Goal: Task Accomplishment & Management: Use online tool/utility

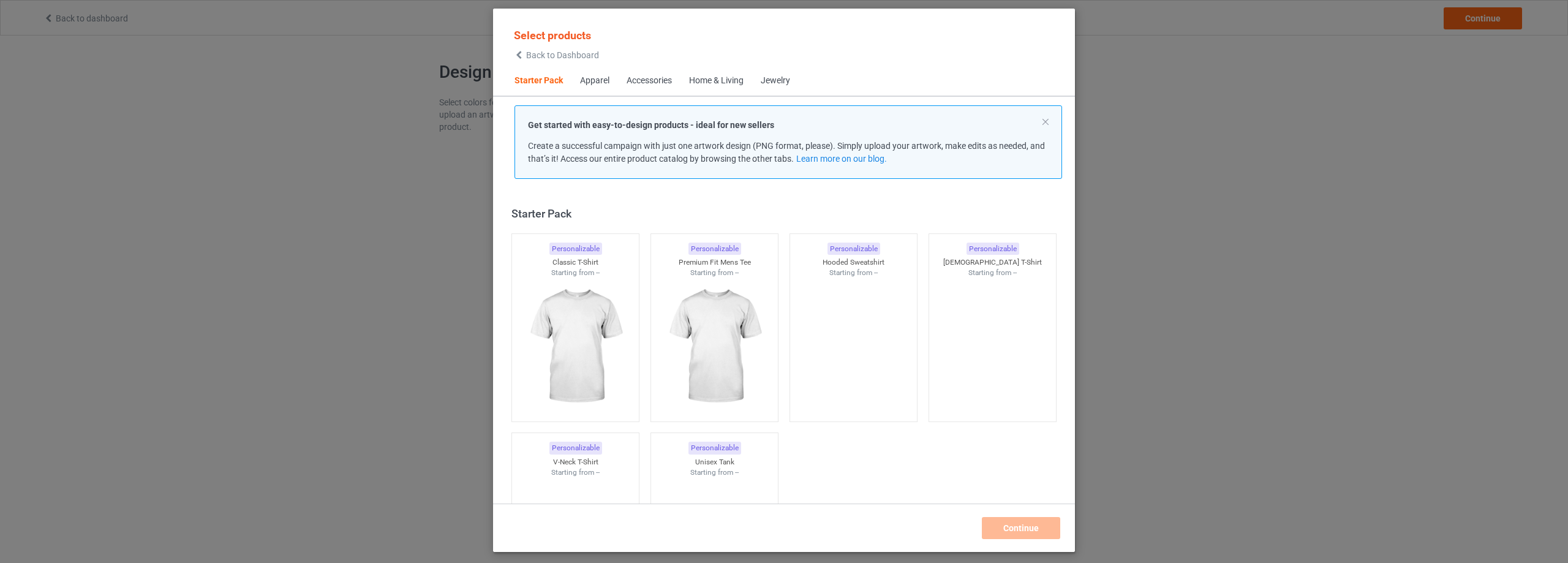
scroll to position [16, 0]
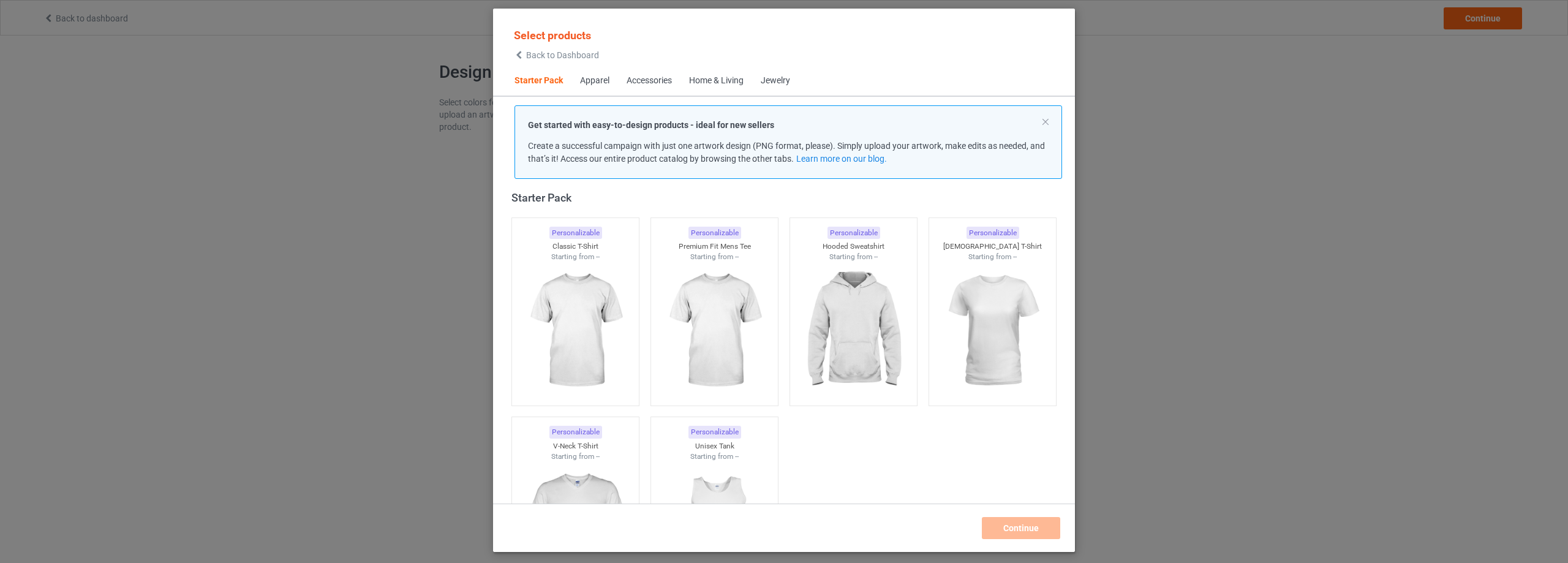
click at [652, 79] on div "Accessories" at bounding box center [649, 81] width 46 height 12
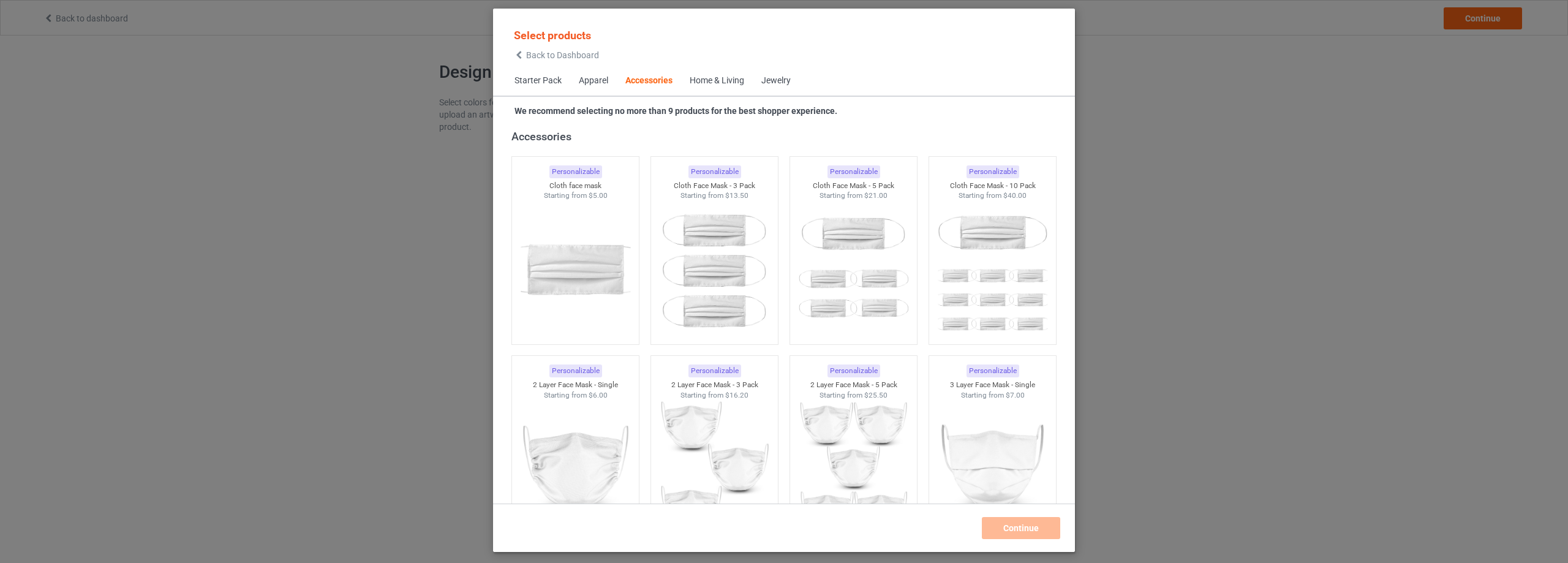
click at [718, 75] on div "Home & Living" at bounding box center [717, 81] width 54 height 12
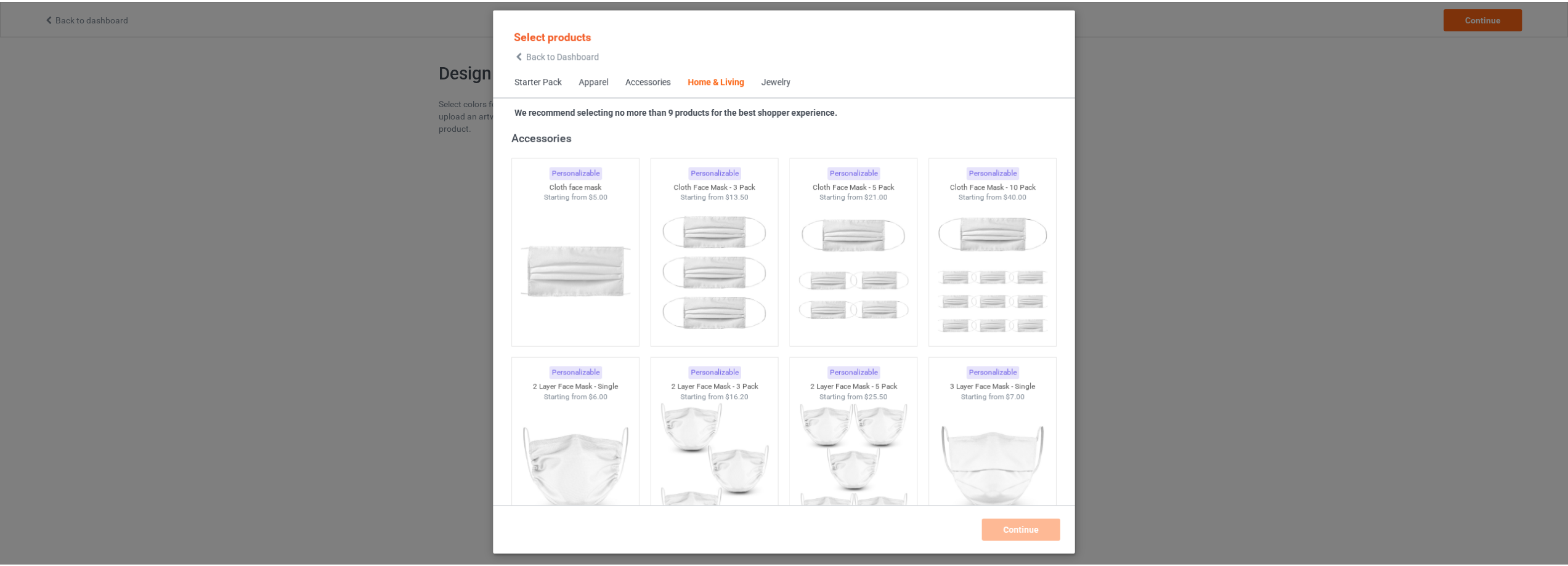
scroll to position [5552, 0]
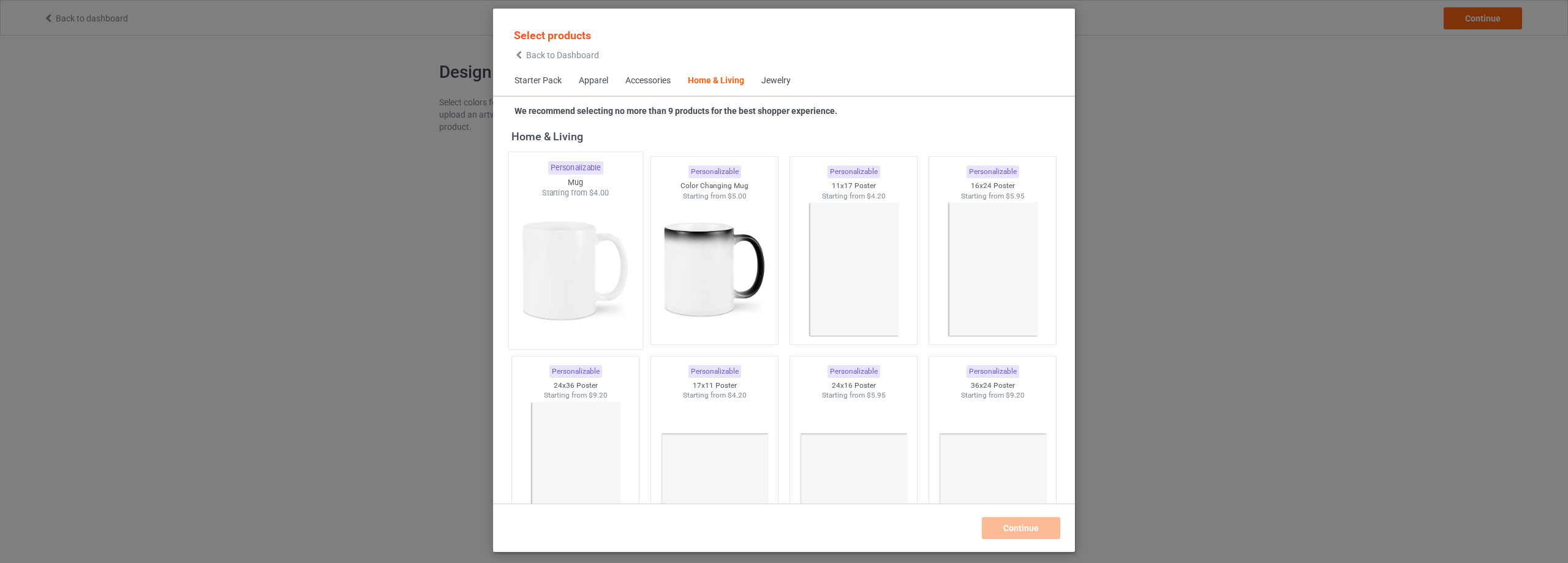
click at [599, 231] on img at bounding box center [575, 270] width 115 height 144
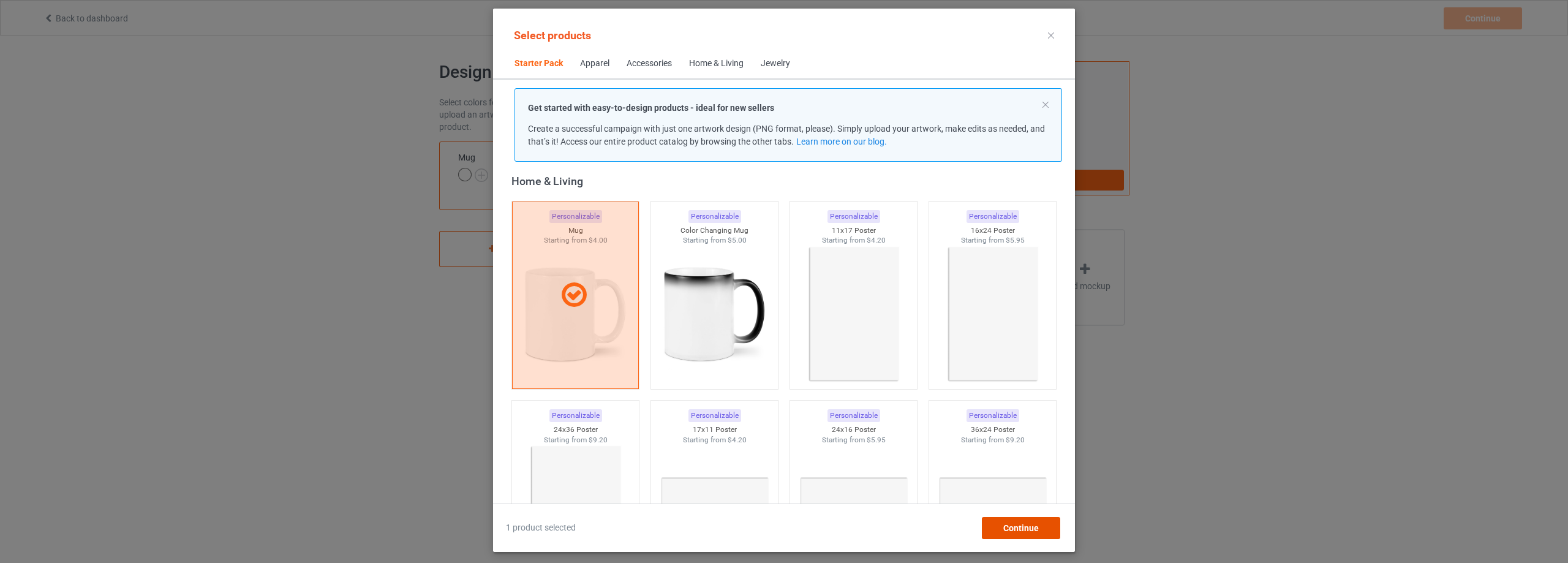
click at [1047, 532] on div "Continue" at bounding box center [1021, 528] width 78 height 22
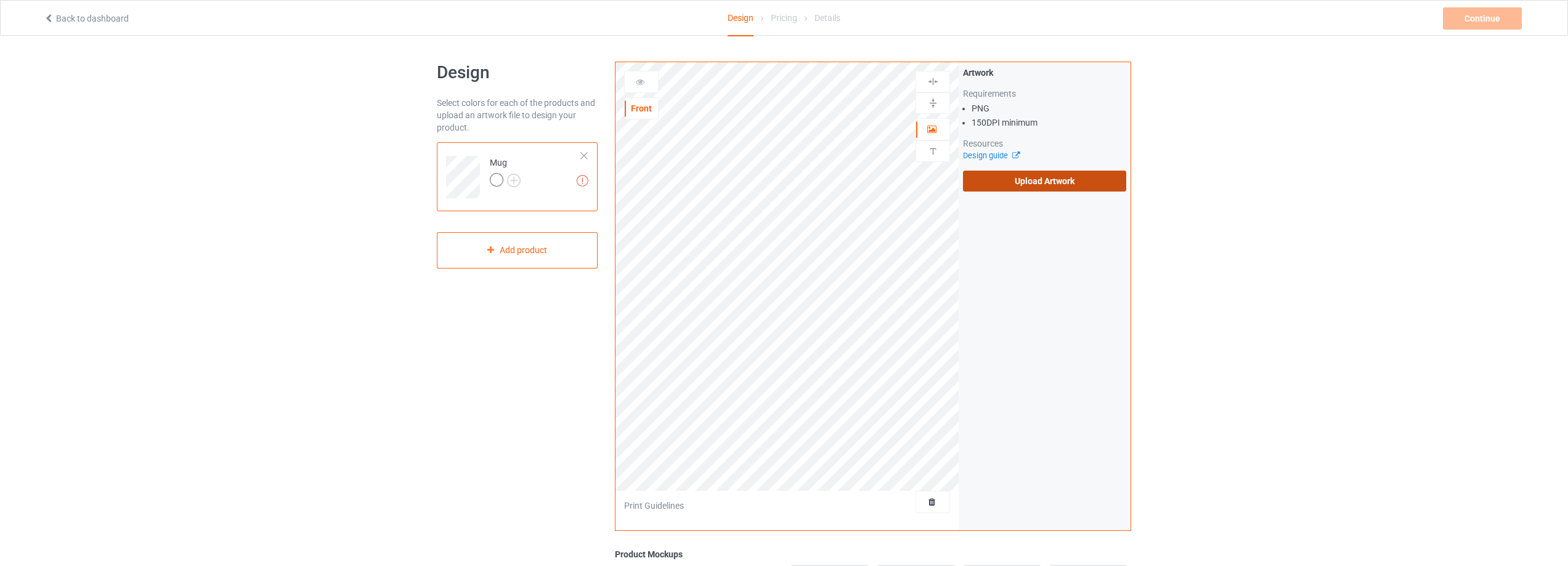
click at [1026, 182] on label "Upload Artwork" at bounding box center [1044, 181] width 163 height 21
click at [0, 0] on input "Upload Artwork" at bounding box center [0, 0] width 0 height 0
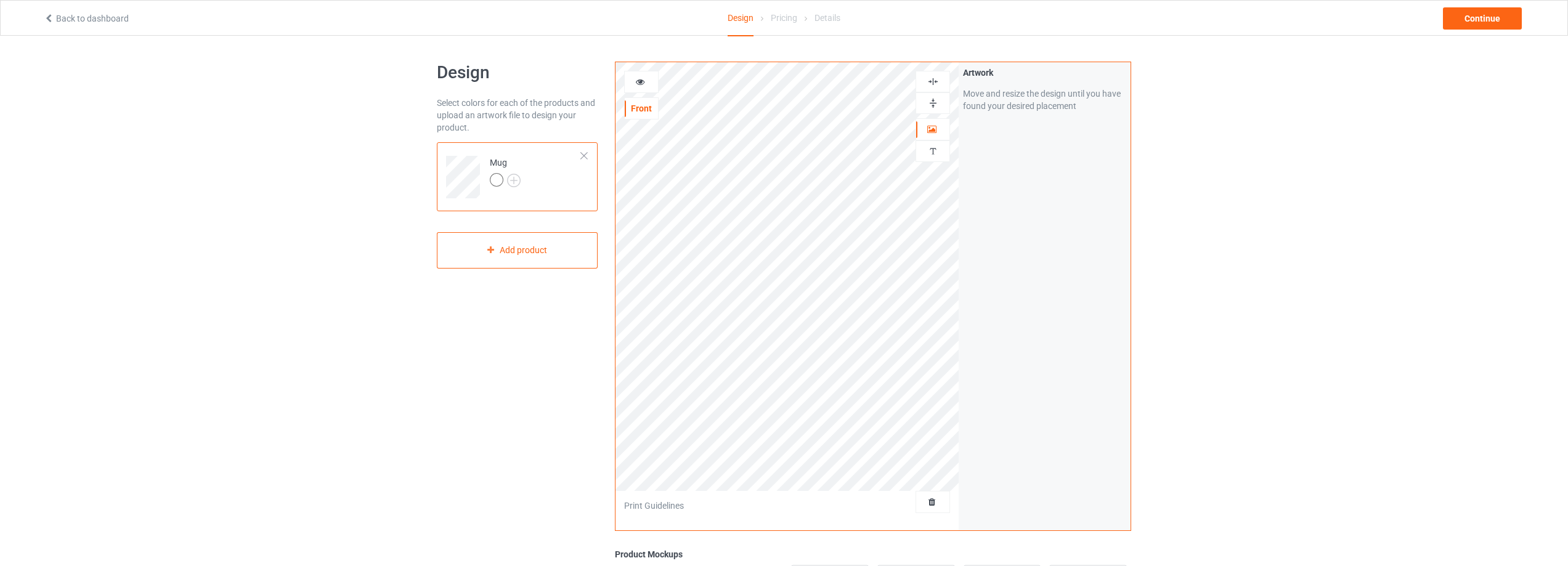
click at [932, 103] on img at bounding box center [933, 103] width 12 height 12
click at [934, 102] on img at bounding box center [933, 103] width 12 height 12
click at [1480, 19] on div "Continue" at bounding box center [1482, 19] width 79 height 22
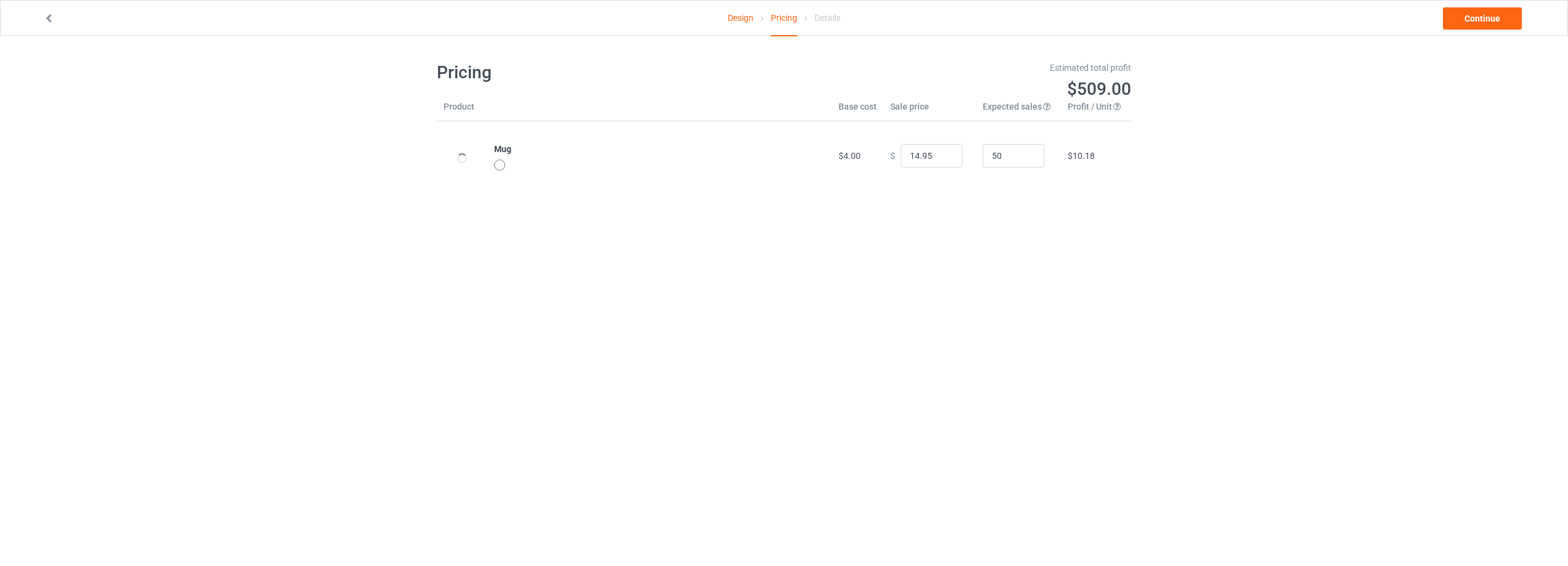
click at [744, 15] on link "Design" at bounding box center [741, 18] width 26 height 35
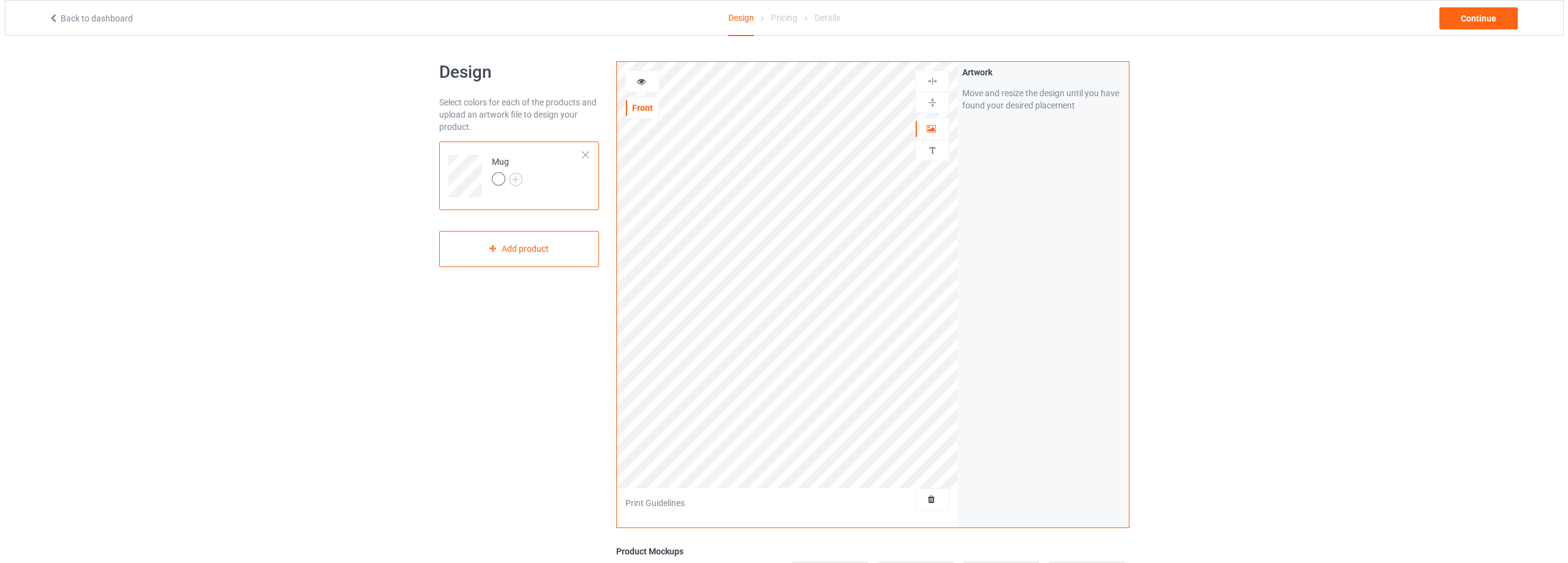
scroll to position [231, 0]
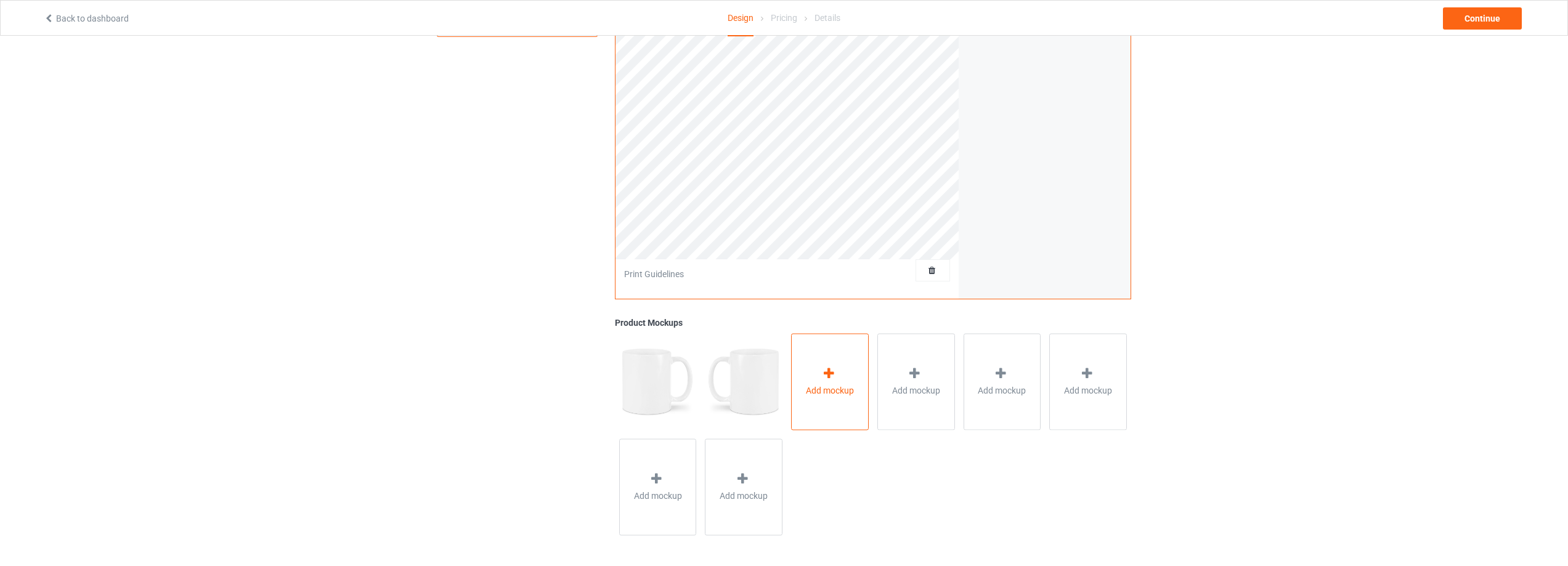
click at [838, 383] on div at bounding box center [830, 375] width 17 height 18
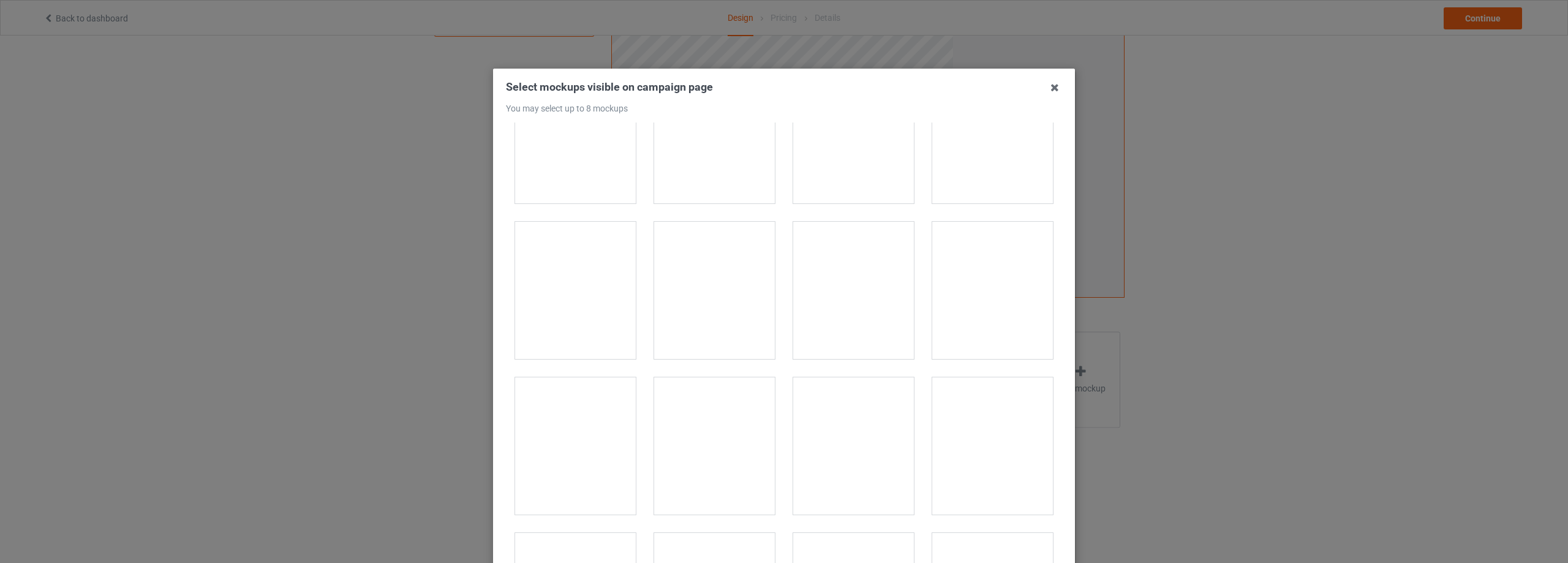
scroll to position [1776, 0]
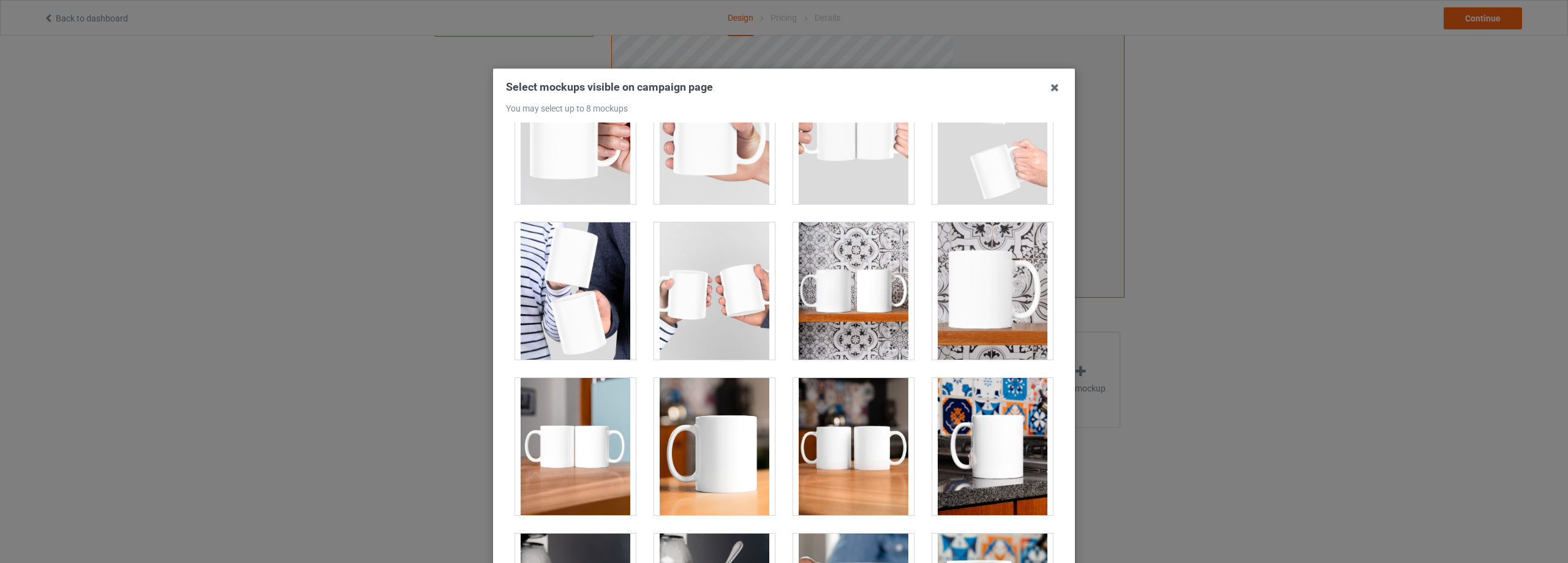
click at [985, 301] on div at bounding box center [993, 291] width 121 height 137
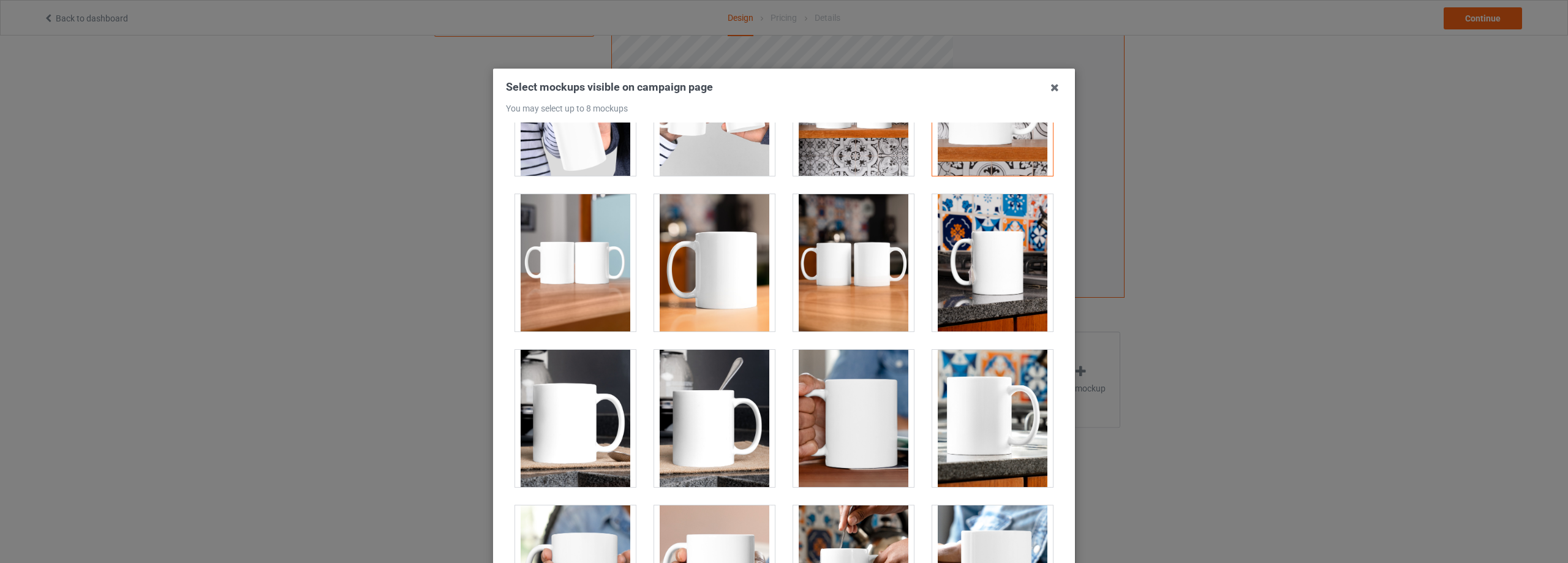
drag, startPoint x: 673, startPoint y: 302, endPoint x: 829, endPoint y: 301, distance: 156.0
click at [673, 302] on div at bounding box center [715, 262] width 121 height 137
click at [996, 285] on div at bounding box center [993, 262] width 121 height 137
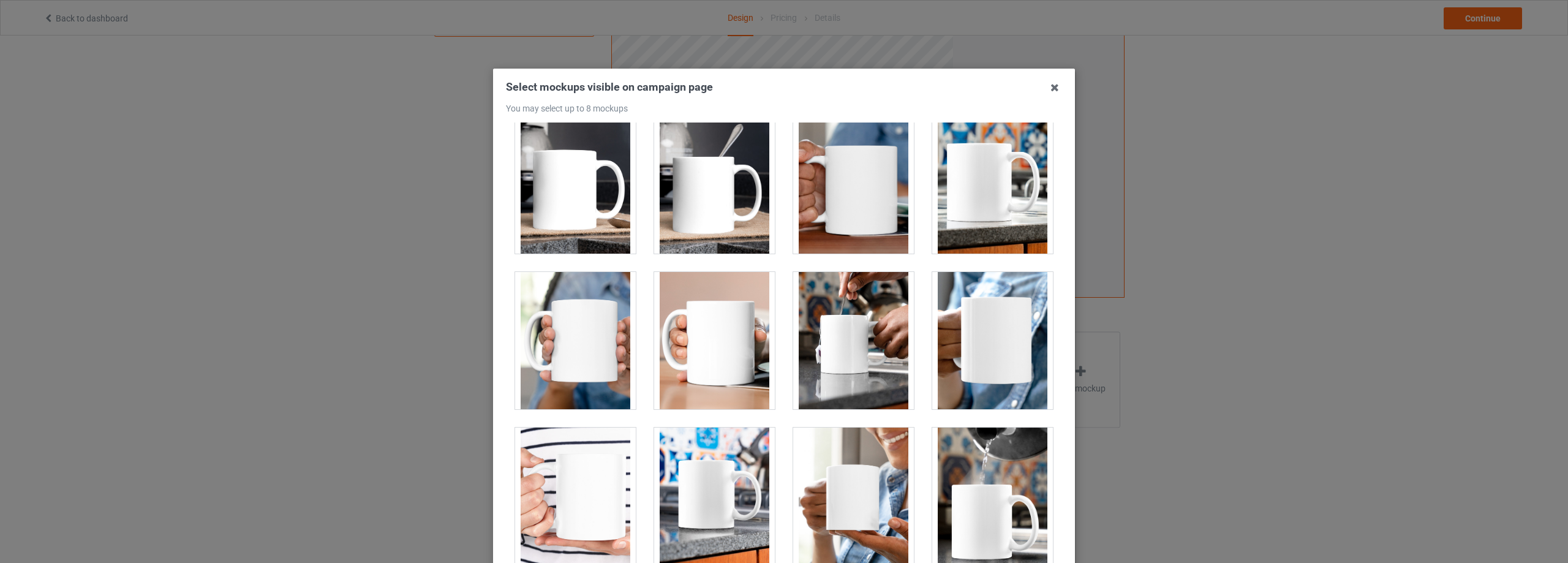
scroll to position [2266, 0]
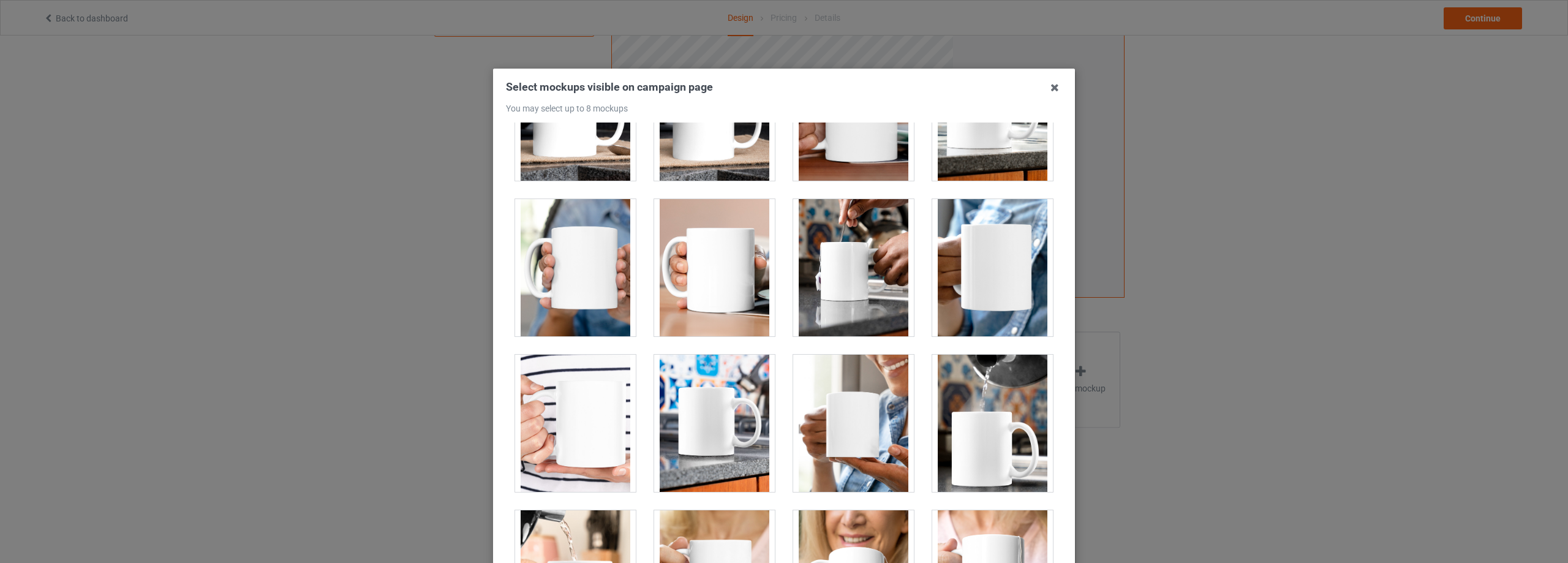
click at [854, 278] on div at bounding box center [853, 267] width 121 height 137
click at [993, 282] on div at bounding box center [993, 267] width 121 height 137
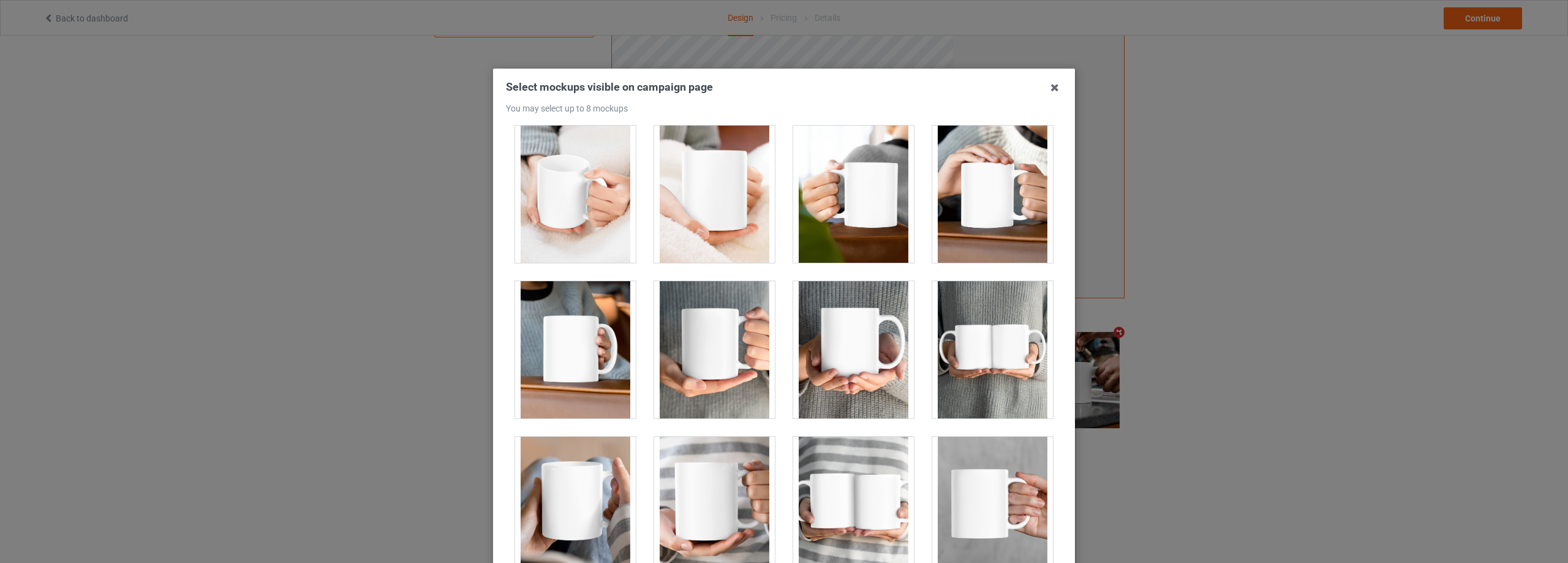
scroll to position [2939, 0]
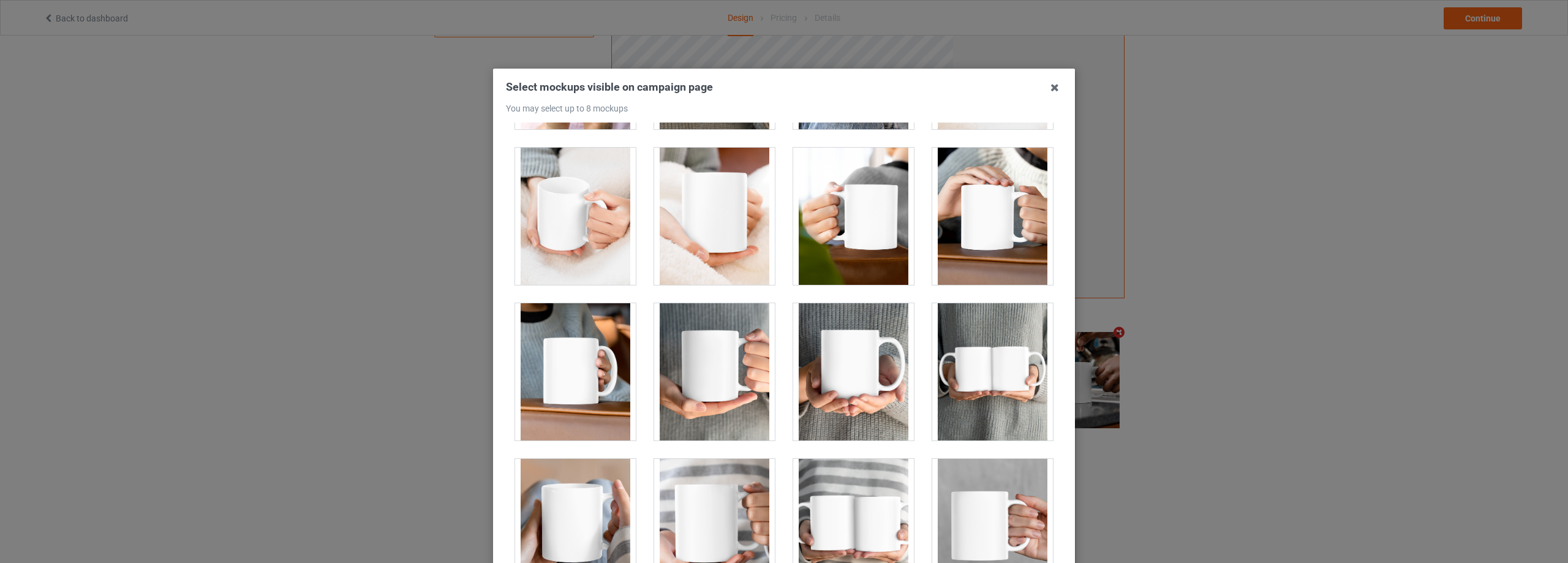
click at [722, 366] on div at bounding box center [715, 371] width 121 height 137
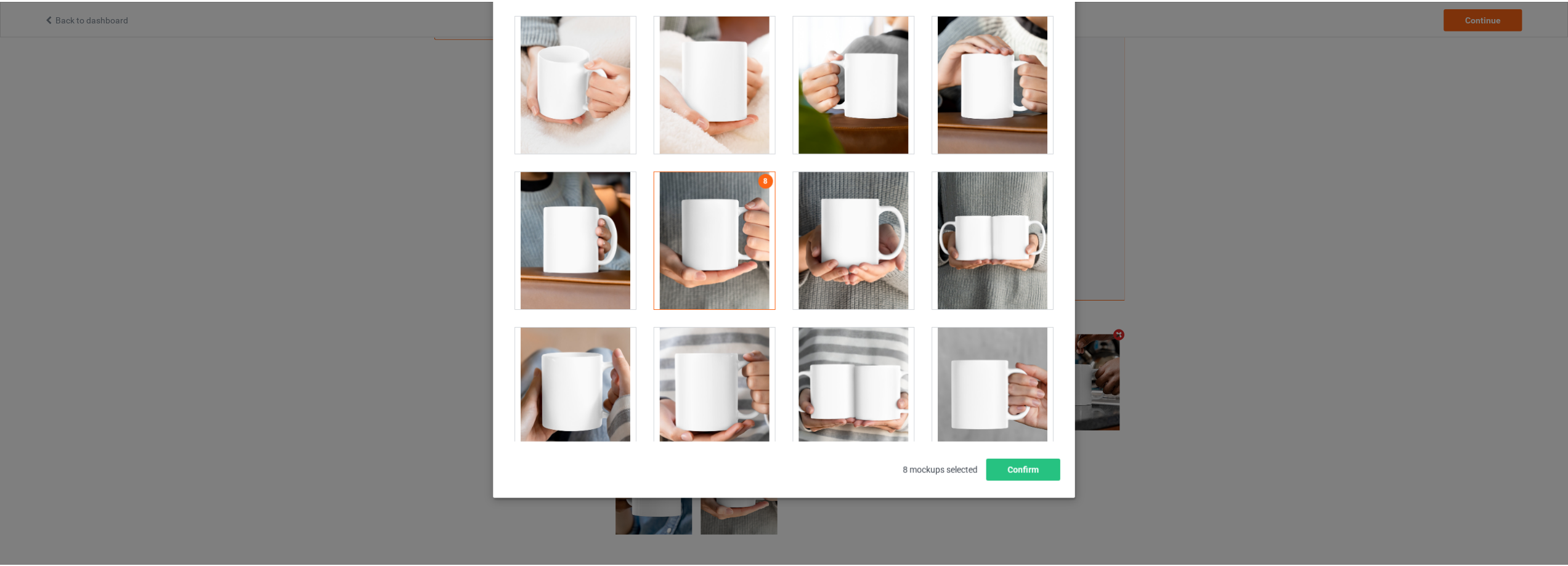
scroll to position [136, 0]
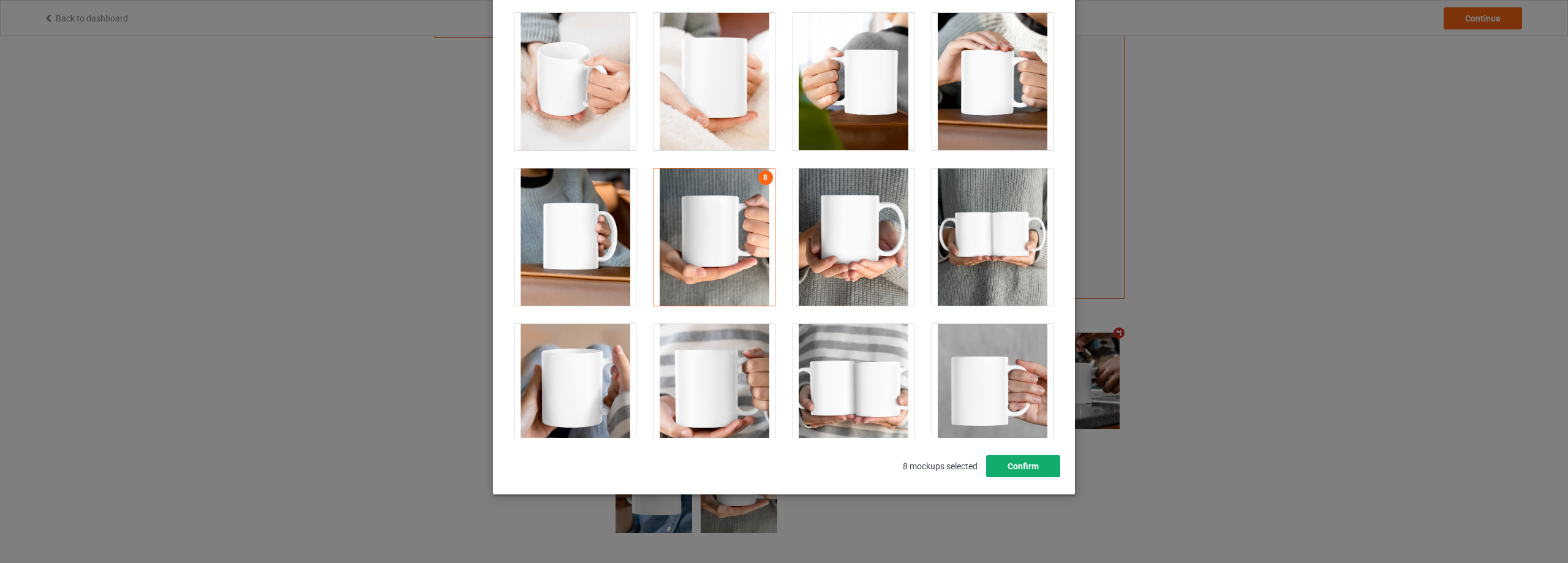
click at [1009, 458] on button "Confirm" at bounding box center [1023, 466] width 74 height 22
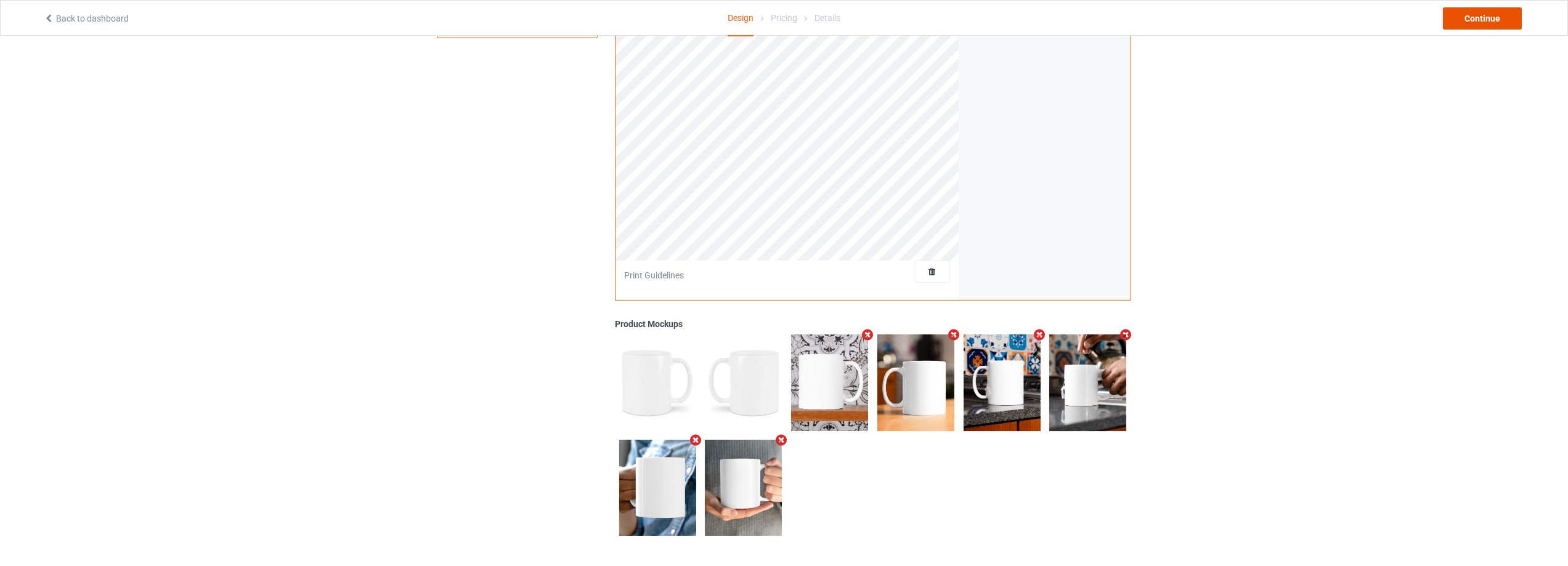
click at [1494, 17] on div "Continue" at bounding box center [1482, 19] width 79 height 22
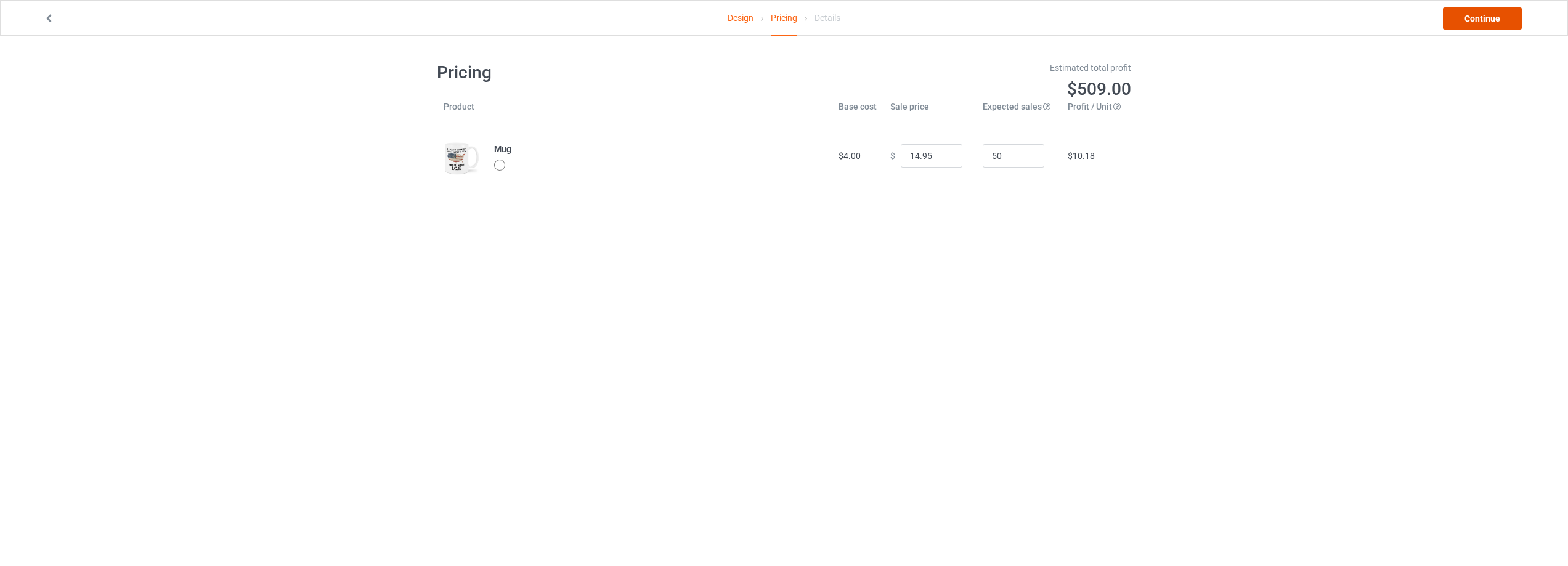
click at [1488, 20] on link "Continue" at bounding box center [1482, 19] width 79 height 22
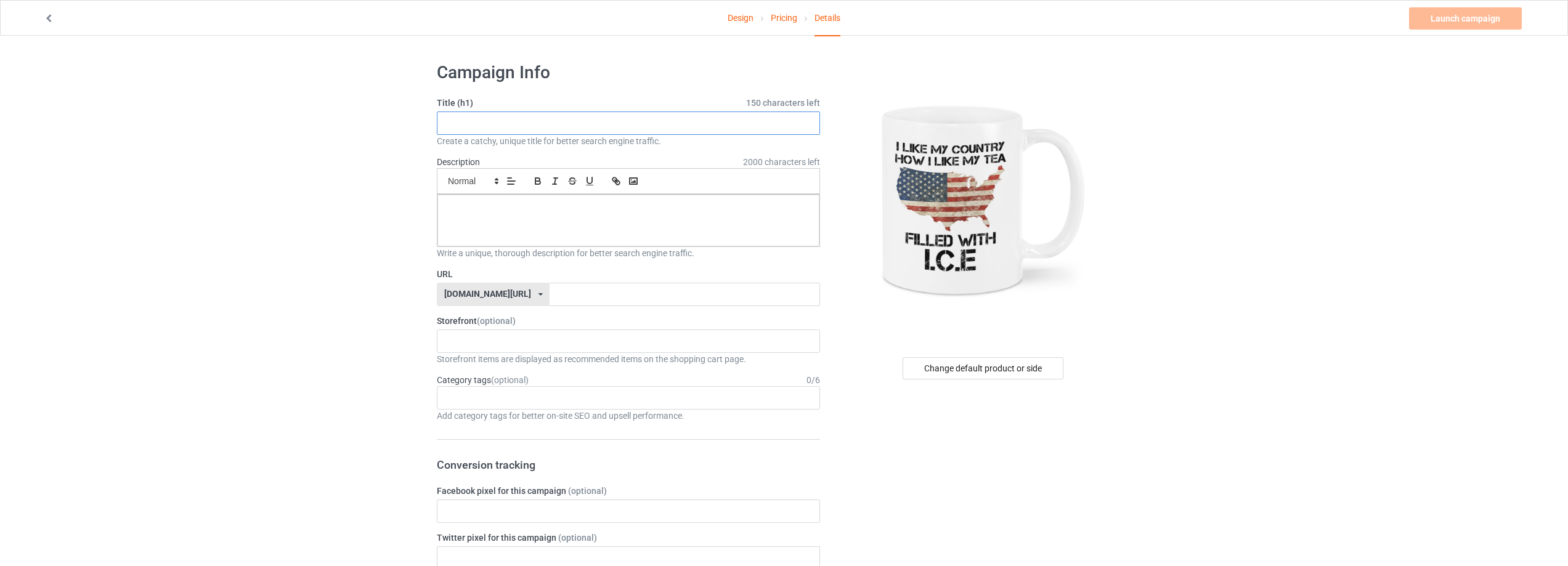
click at [528, 129] on input "text" at bounding box center [628, 123] width 383 height 24
drag, startPoint x: 400, startPoint y: 136, endPoint x: 387, endPoint y: 136, distance: 13.0
paste input "patriot08"
type input "patriot08"
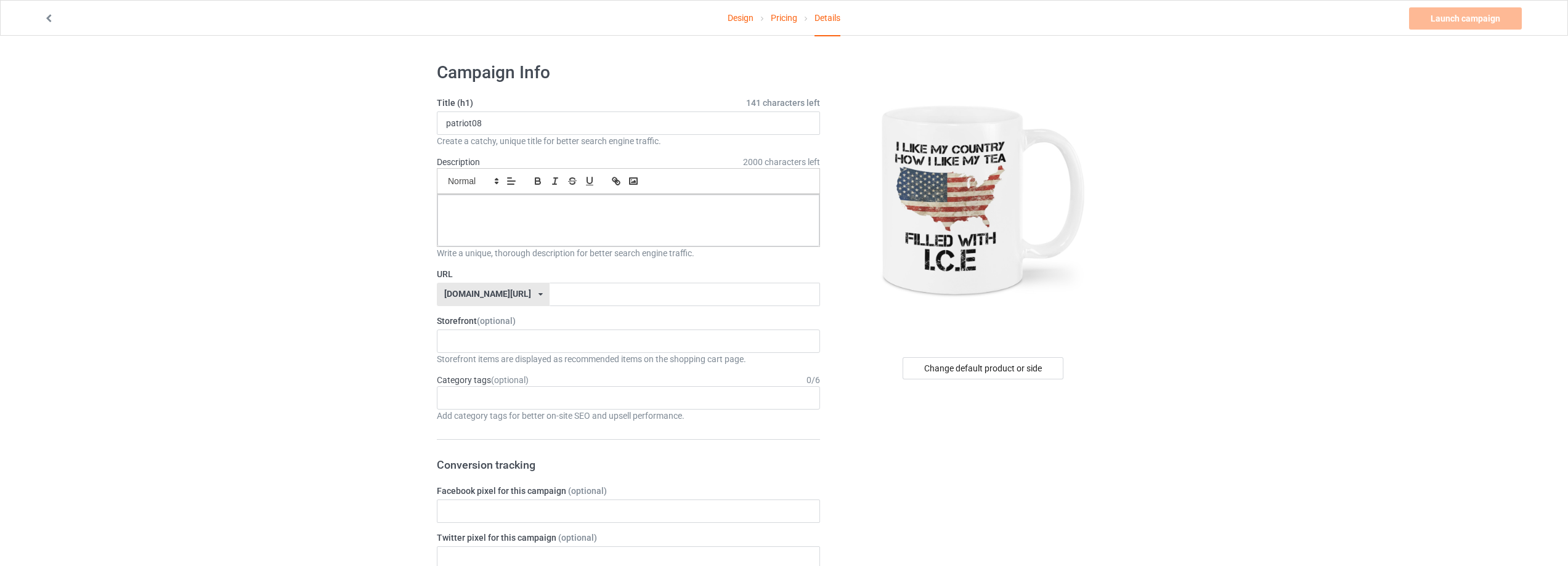
drag, startPoint x: 301, startPoint y: 232, endPoint x: 459, endPoint y: 270, distance: 162.5
click at [531, 295] on div "[DOMAIN_NAME][URL]" at bounding box center [488, 294] width 87 height 9
click at [490, 367] on div "[DOMAIN_NAME][URL]" at bounding box center [493, 362] width 112 height 22
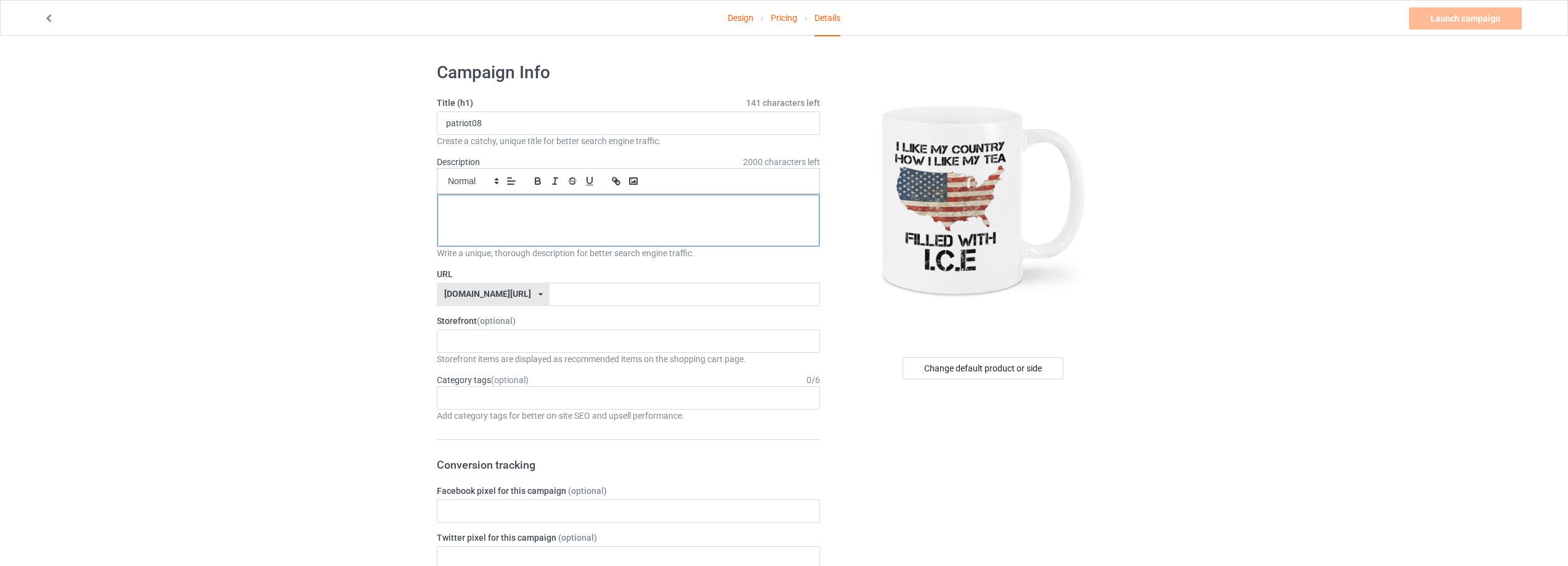
click at [526, 224] on div at bounding box center [628, 220] width 382 height 52
drag, startPoint x: 485, startPoint y: 120, endPoint x: 338, endPoint y: 133, distance: 147.6
click at [475, 208] on p at bounding box center [628, 208] width 363 height 12
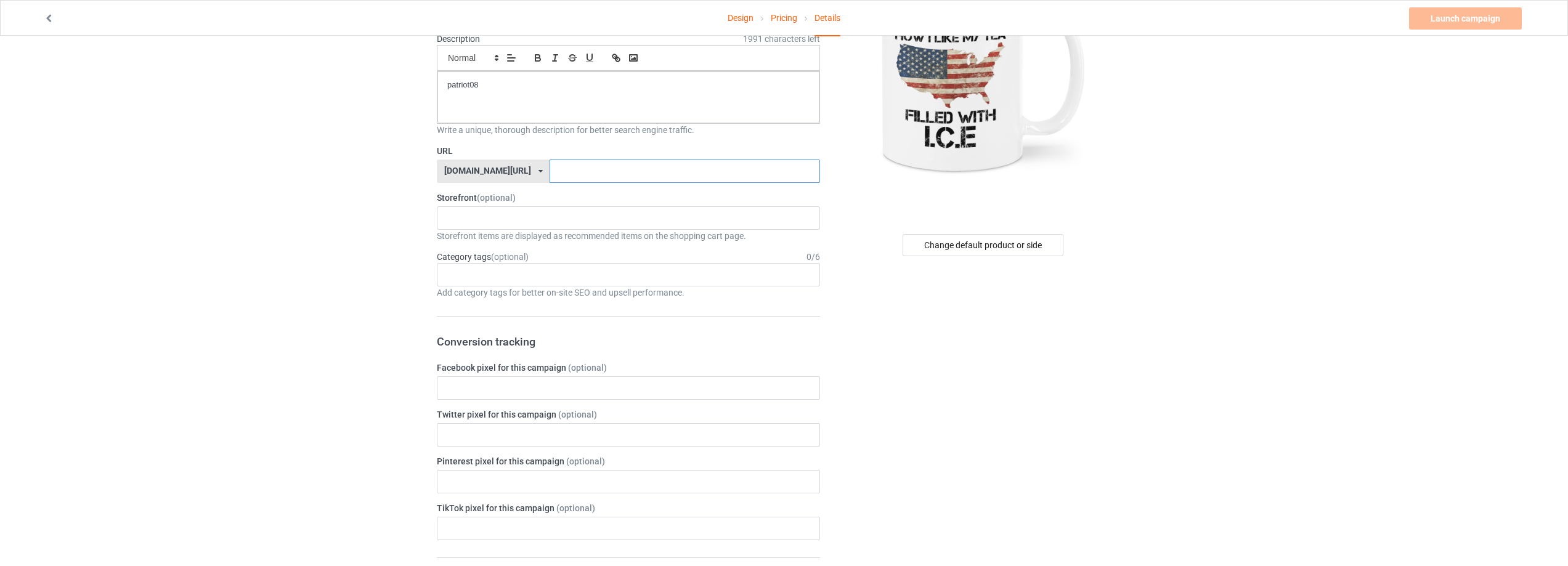
click at [565, 166] on input "text" at bounding box center [684, 171] width 270 height 24
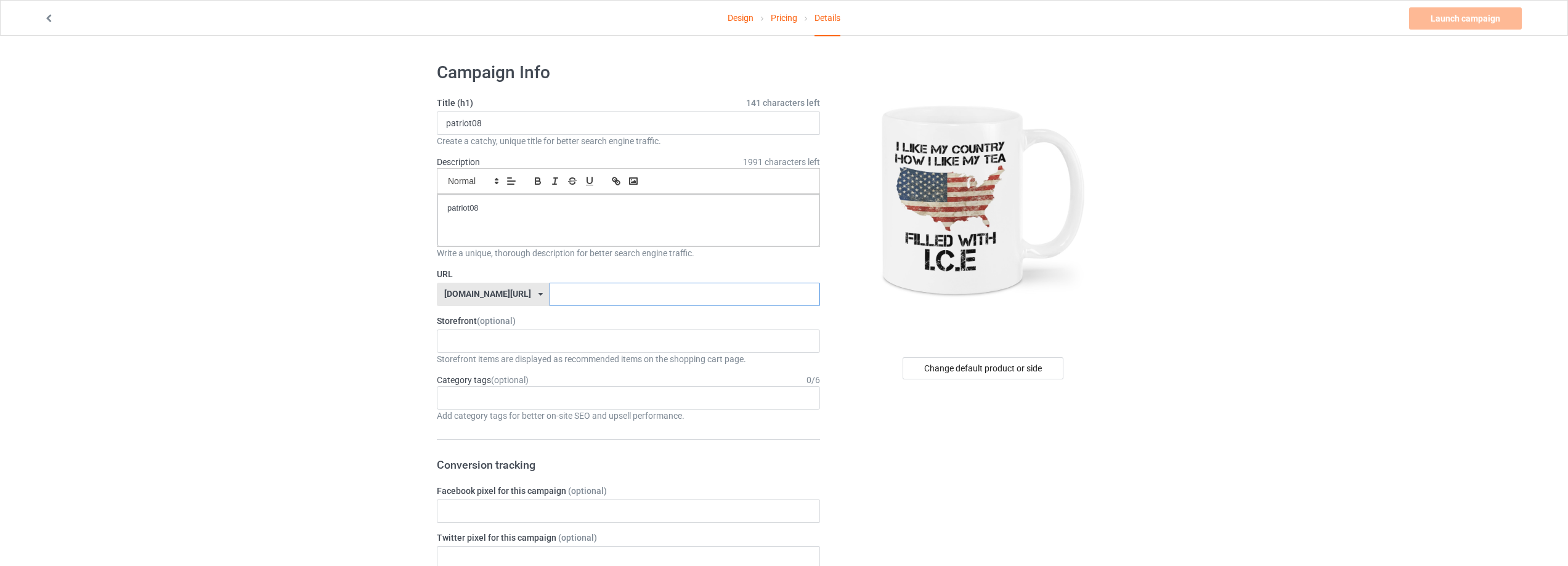
paste input "patriot08"
type input "patriot08"
click at [1463, 20] on link "Launch campaign" at bounding box center [1465, 19] width 113 height 22
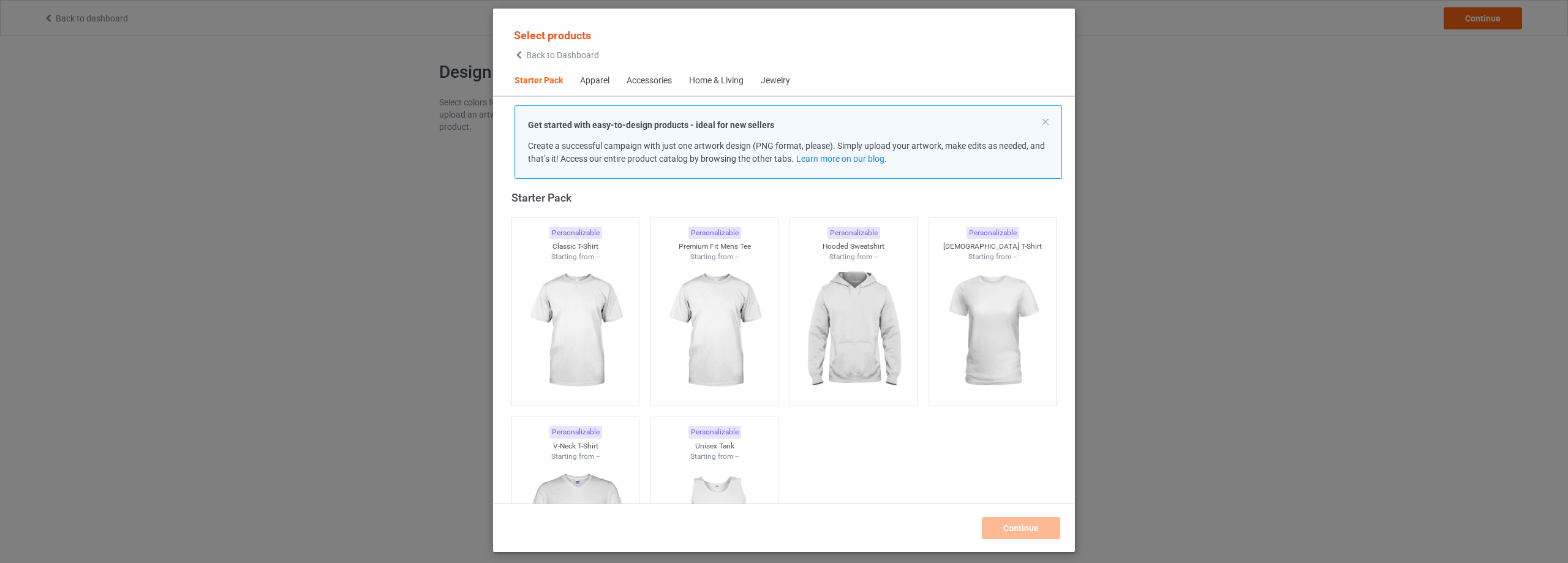
click at [703, 78] on div "Home & Living" at bounding box center [716, 81] width 54 height 12
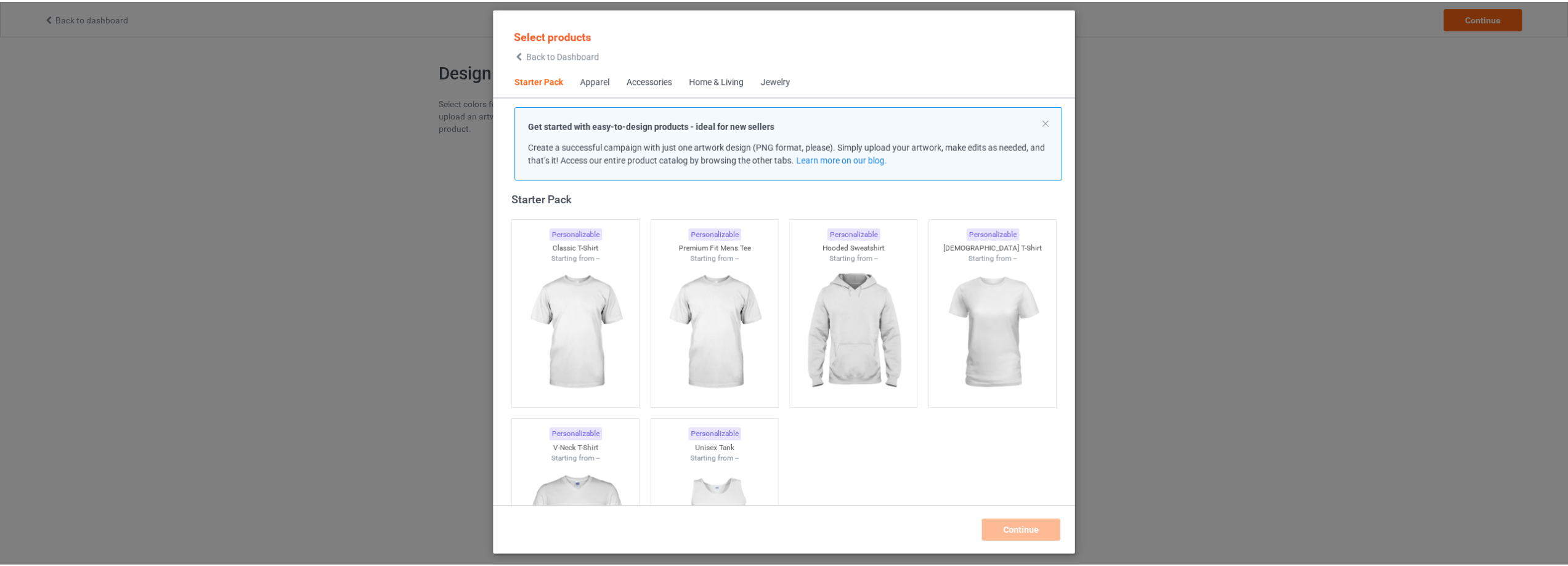
scroll to position [5553, 0]
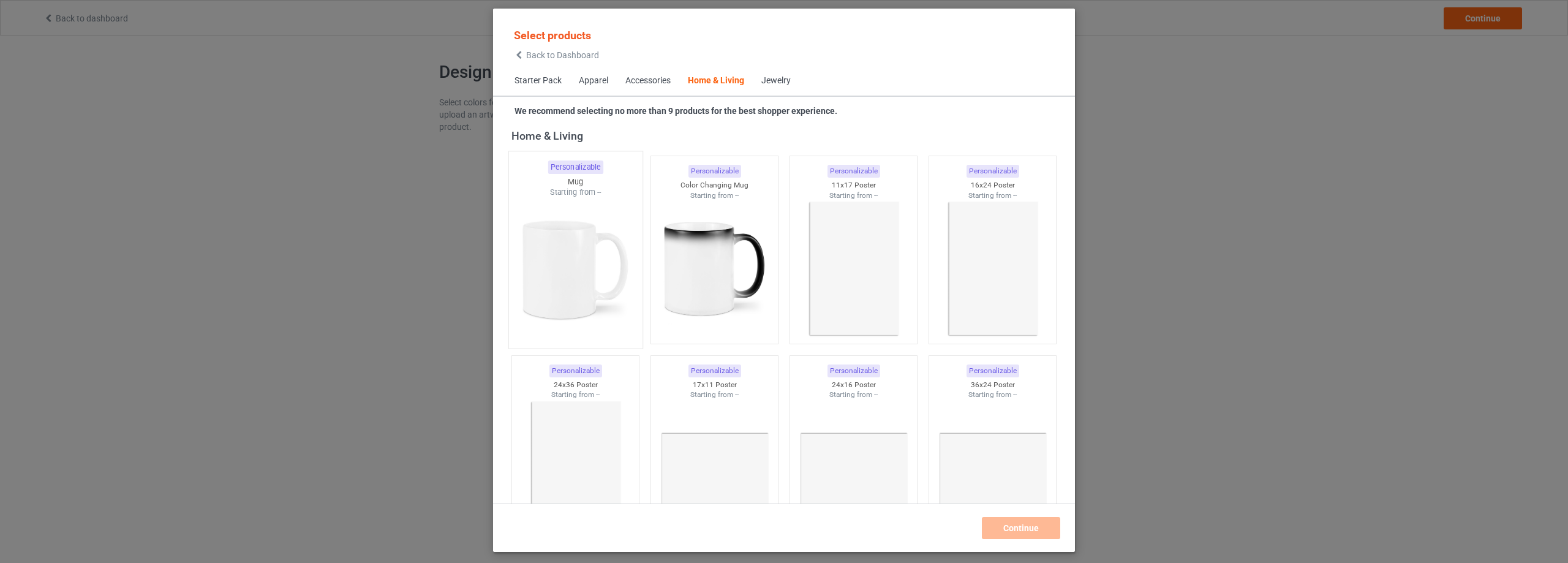
click at [586, 248] on img at bounding box center [575, 270] width 115 height 144
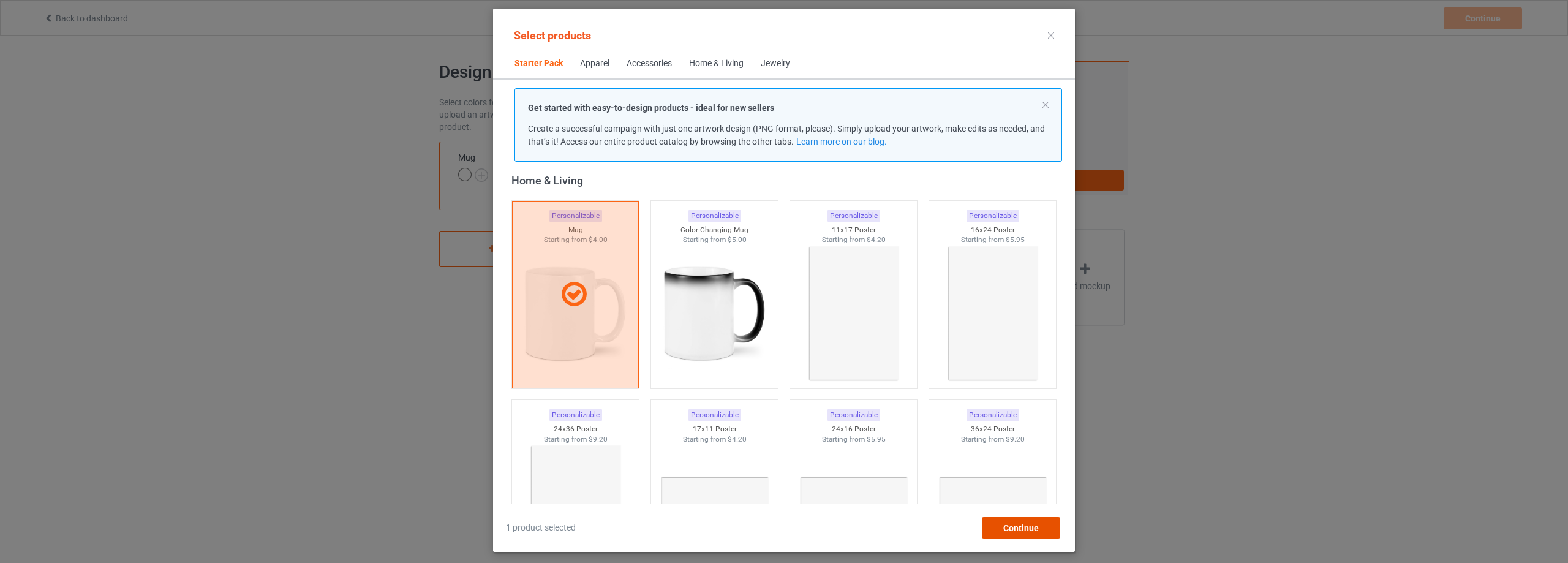
click at [1036, 534] on div "Continue" at bounding box center [1021, 528] width 78 height 22
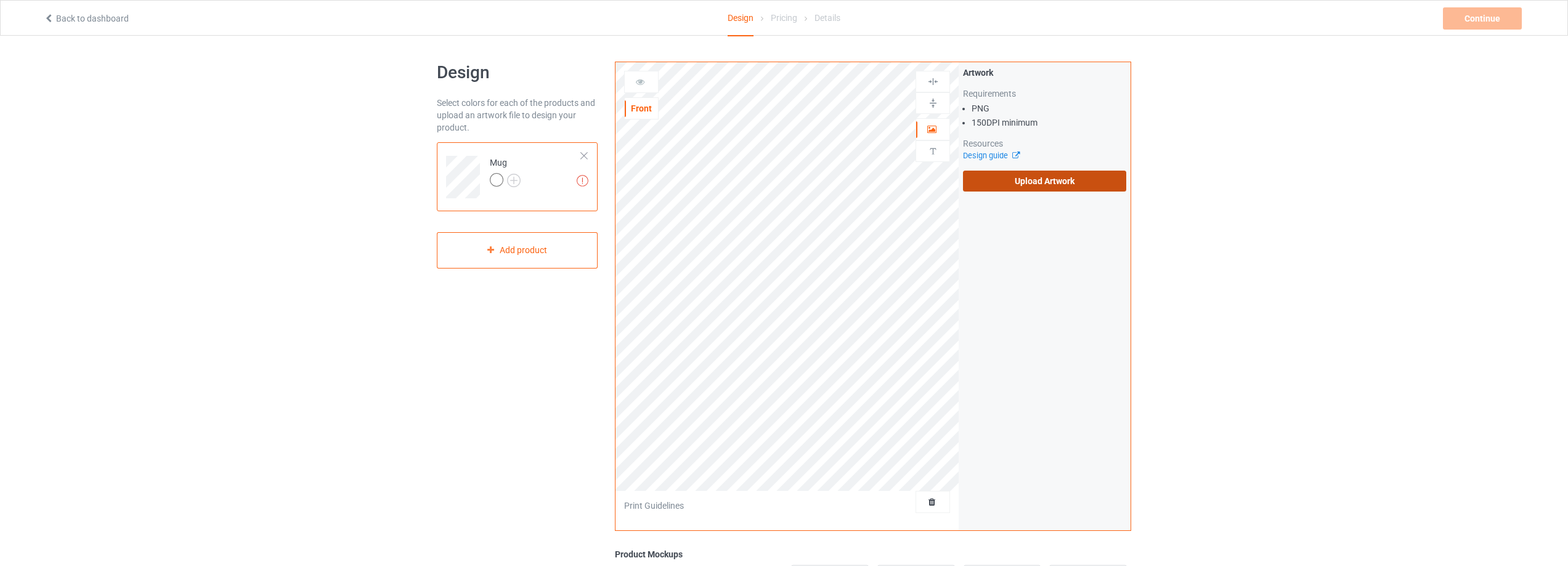
click at [1067, 179] on label "Upload Artwork" at bounding box center [1044, 181] width 163 height 21
click at [0, 0] on input "Upload Artwork" at bounding box center [0, 0] width 0 height 0
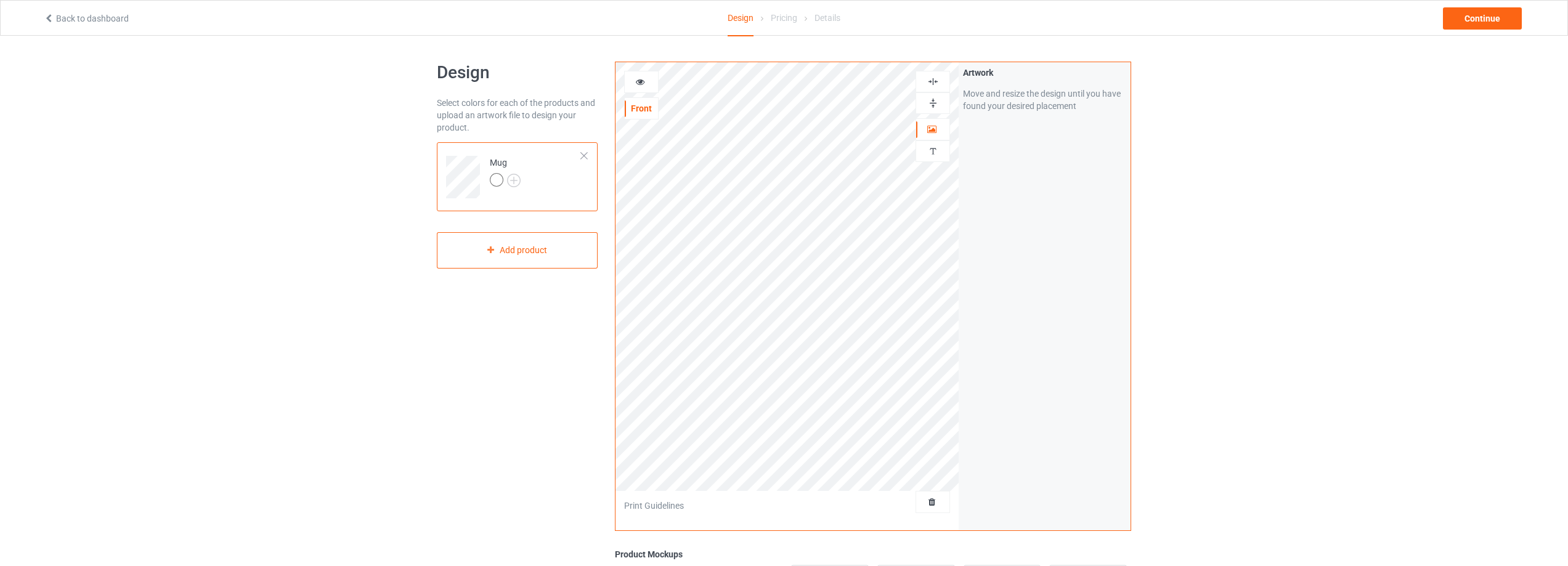
click at [922, 100] on div at bounding box center [933, 103] width 33 height 12
click at [1476, 22] on div "Continue" at bounding box center [1482, 19] width 79 height 22
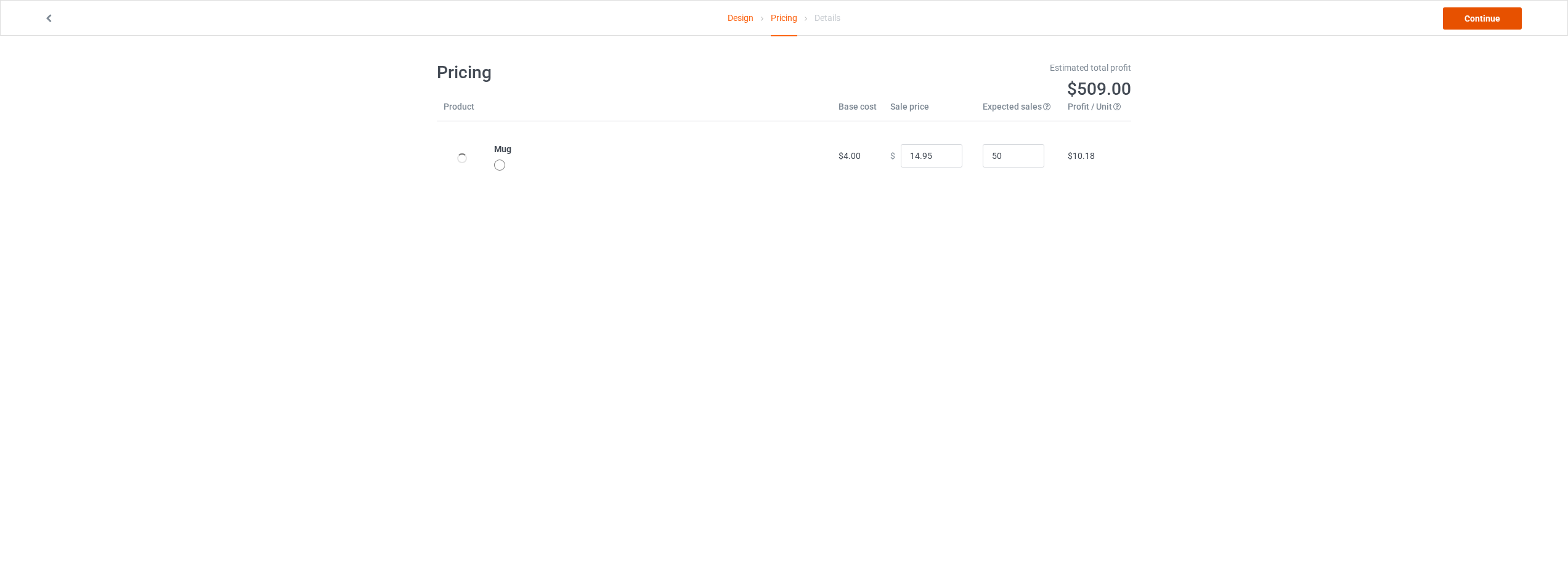
click at [1473, 22] on link "Continue" at bounding box center [1482, 19] width 79 height 22
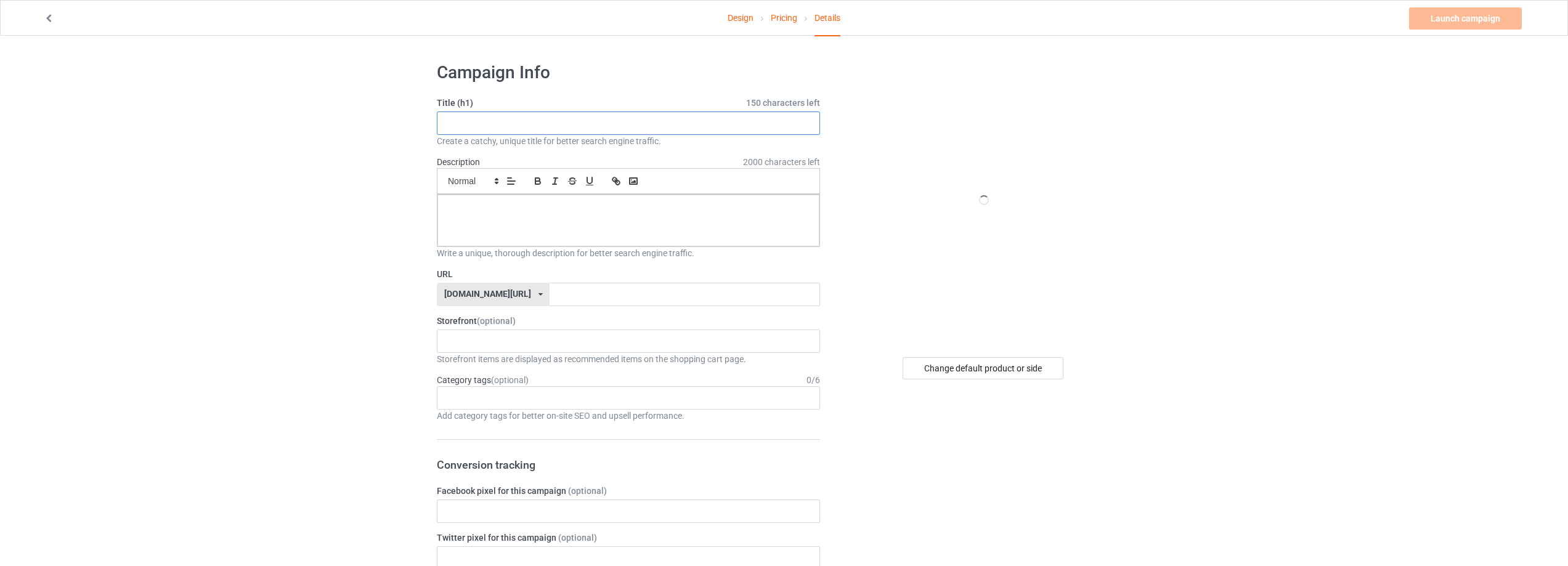
click at [550, 127] on input "text" at bounding box center [628, 123] width 383 height 24
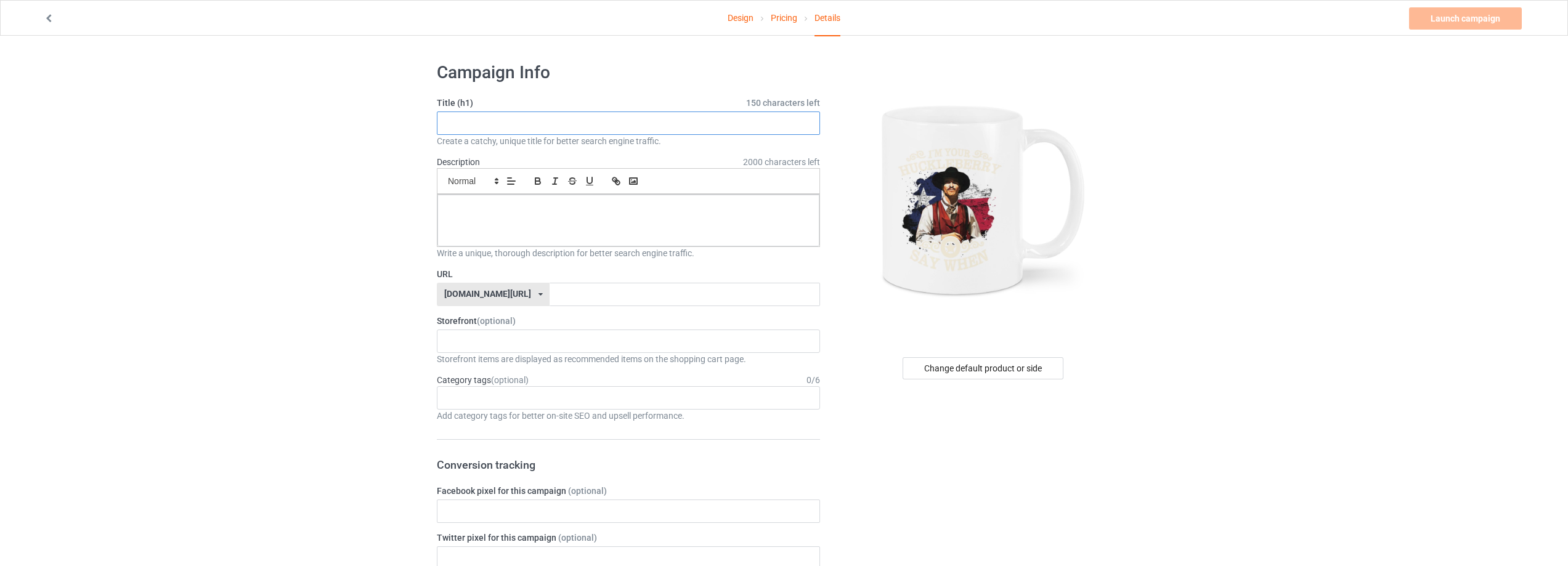
paste input "patriot07"
type input "patriot07"
click at [550, 299] on div "redwhiteblueclothing.com/ redwhiteblueclothing.com/ shopbabymom.net/ warrior40k…" at bounding box center [493, 294] width 113 height 24
click at [508, 359] on div "[DOMAIN_NAME][URL]" at bounding box center [493, 362] width 112 height 22
click at [606, 289] on input "text" at bounding box center [684, 294] width 270 height 24
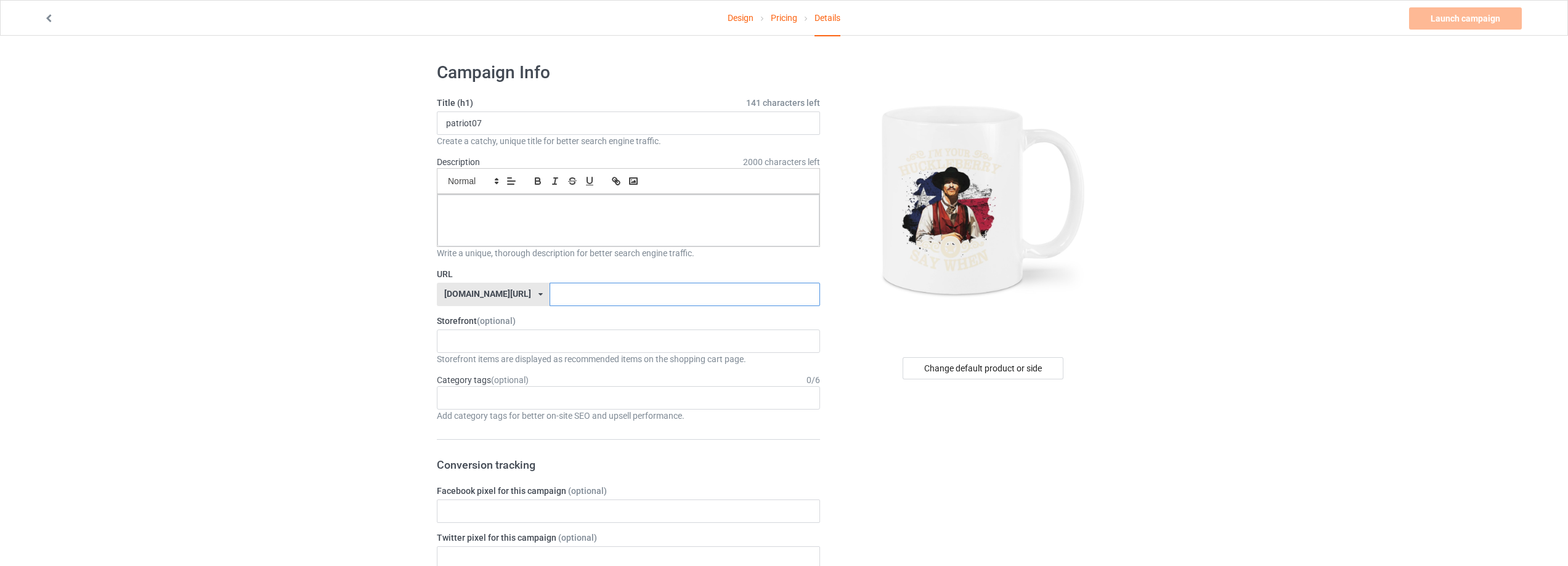
paste input "patriot07"
type input "patriot07"
drag, startPoint x: 333, startPoint y: 338, endPoint x: 759, endPoint y: 274, distance: 430.8
click at [1005, 367] on div "Change default product or side" at bounding box center [982, 368] width 161 height 22
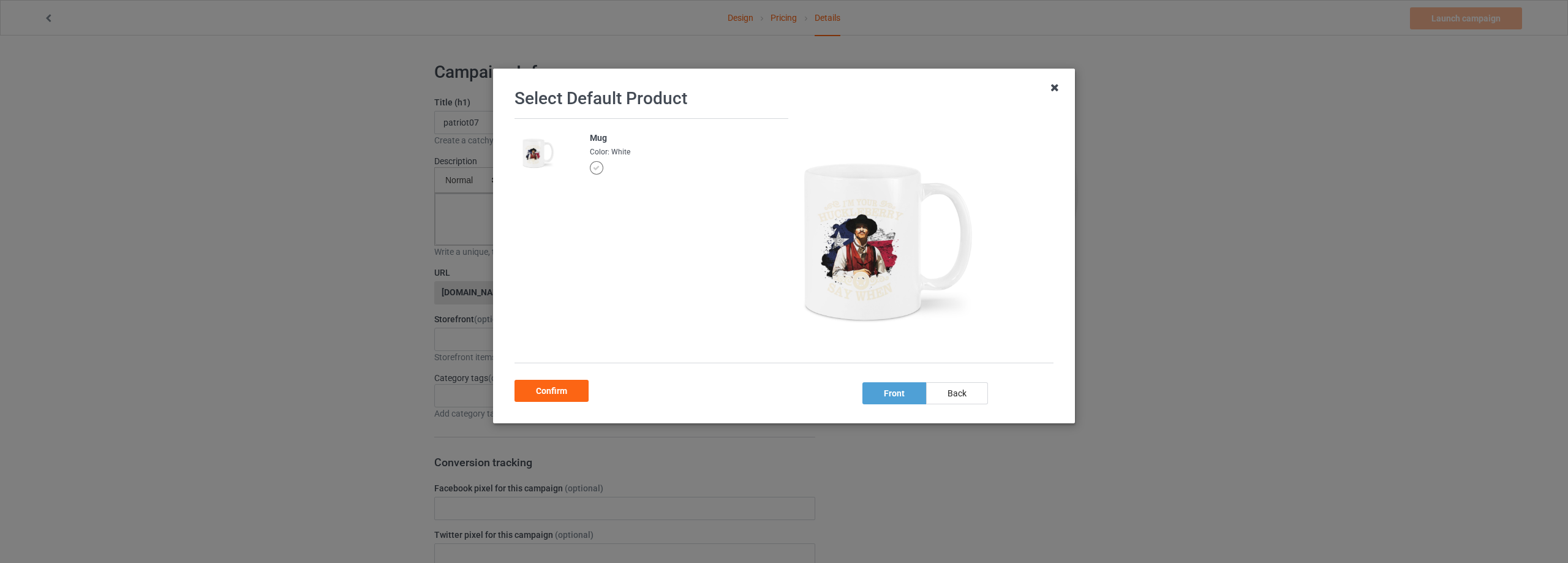
click at [1057, 80] on icon at bounding box center [1055, 87] width 20 height 20
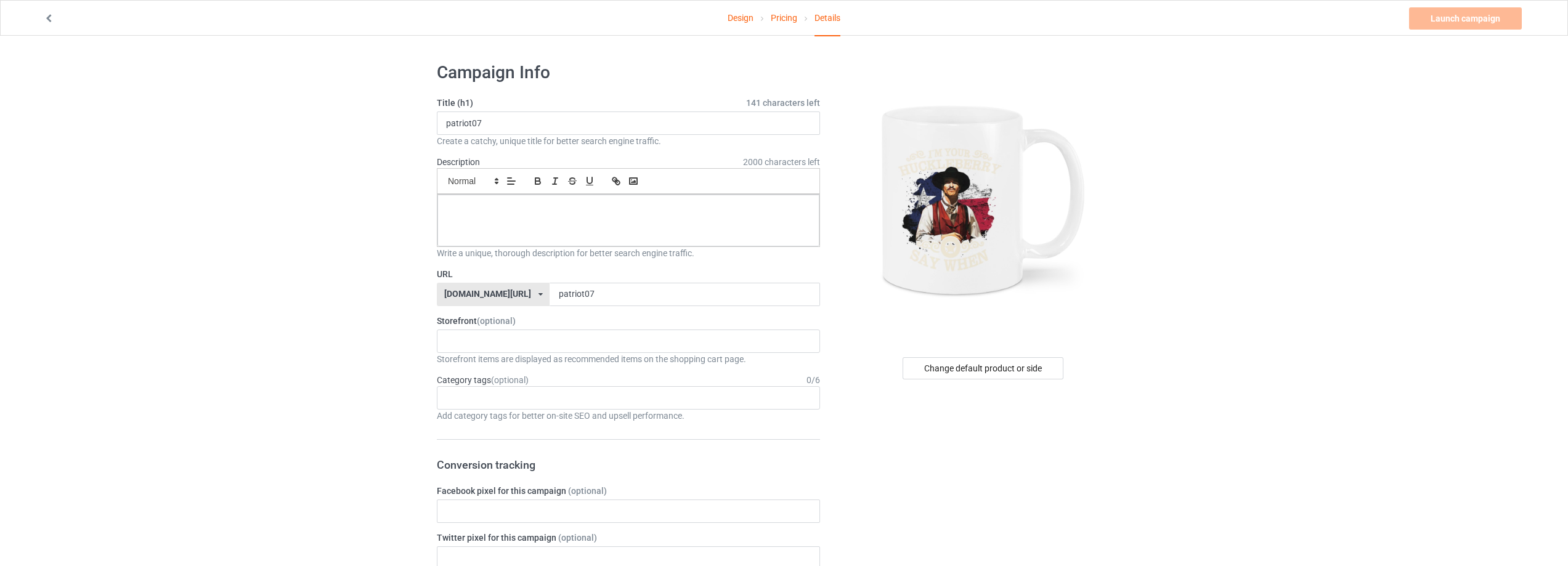
click at [736, 16] on link "Design" at bounding box center [741, 18] width 26 height 35
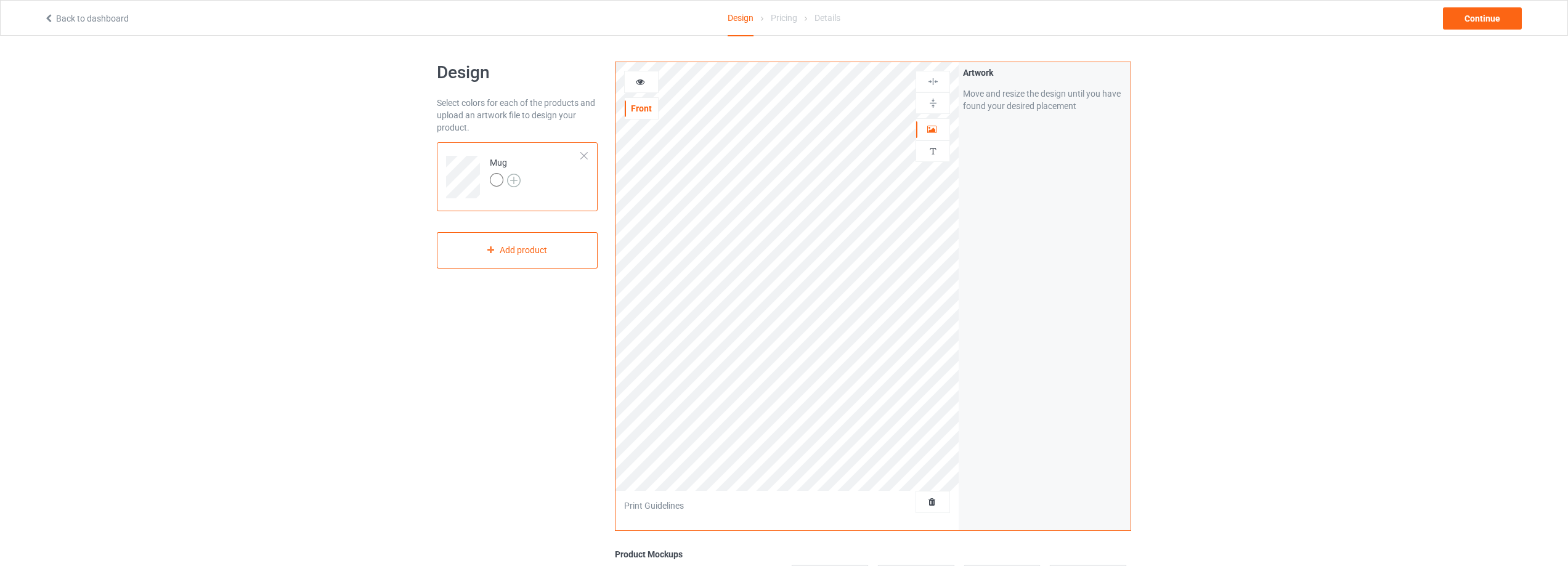
click at [513, 183] on img at bounding box center [514, 180] width 14 height 14
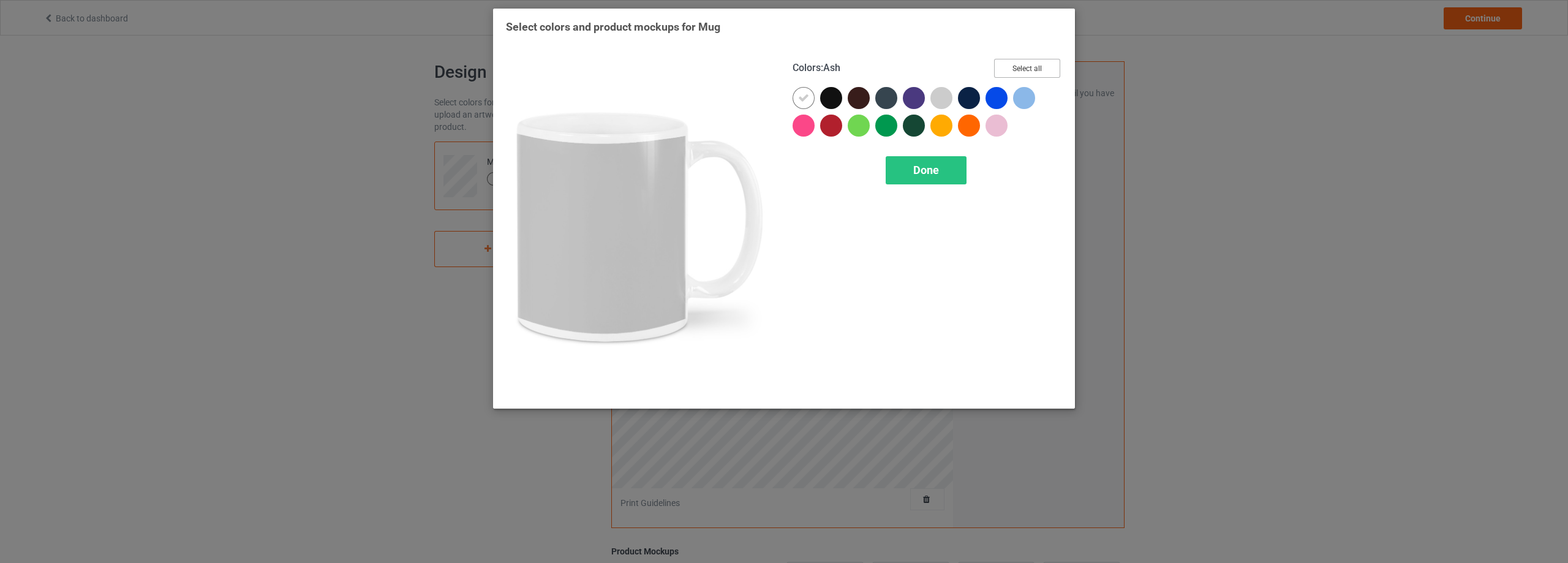
click at [1025, 68] on button "Select all" at bounding box center [1026, 68] width 66 height 19
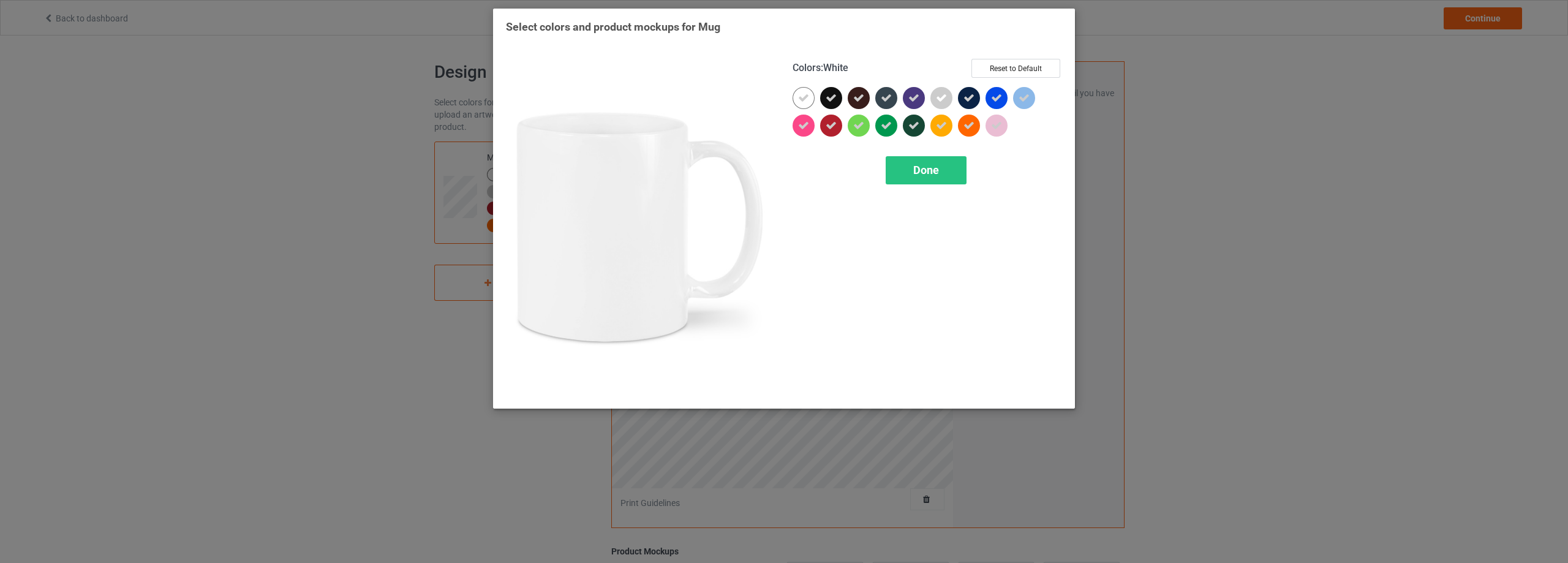
click at [795, 97] on div at bounding box center [803, 98] width 22 height 22
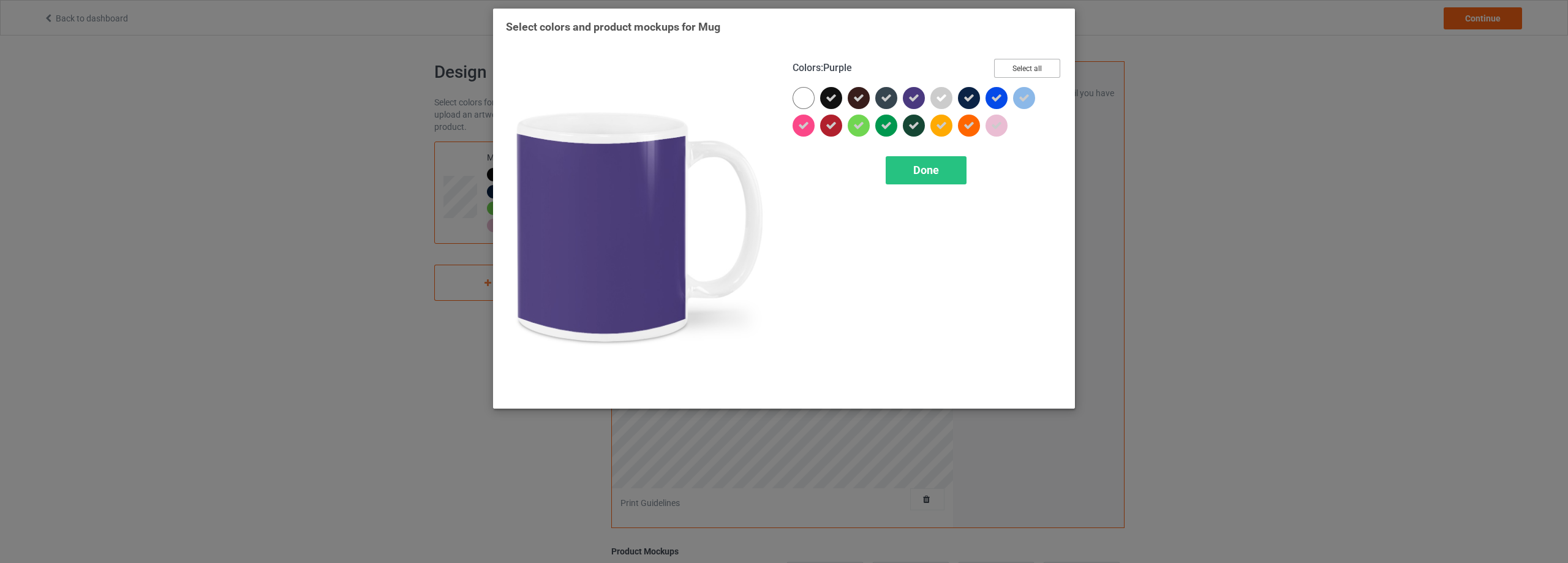
click at [1003, 69] on button "Select all" at bounding box center [1026, 68] width 66 height 19
click at [1022, 65] on button "Reset to Default" at bounding box center [1016, 68] width 89 height 19
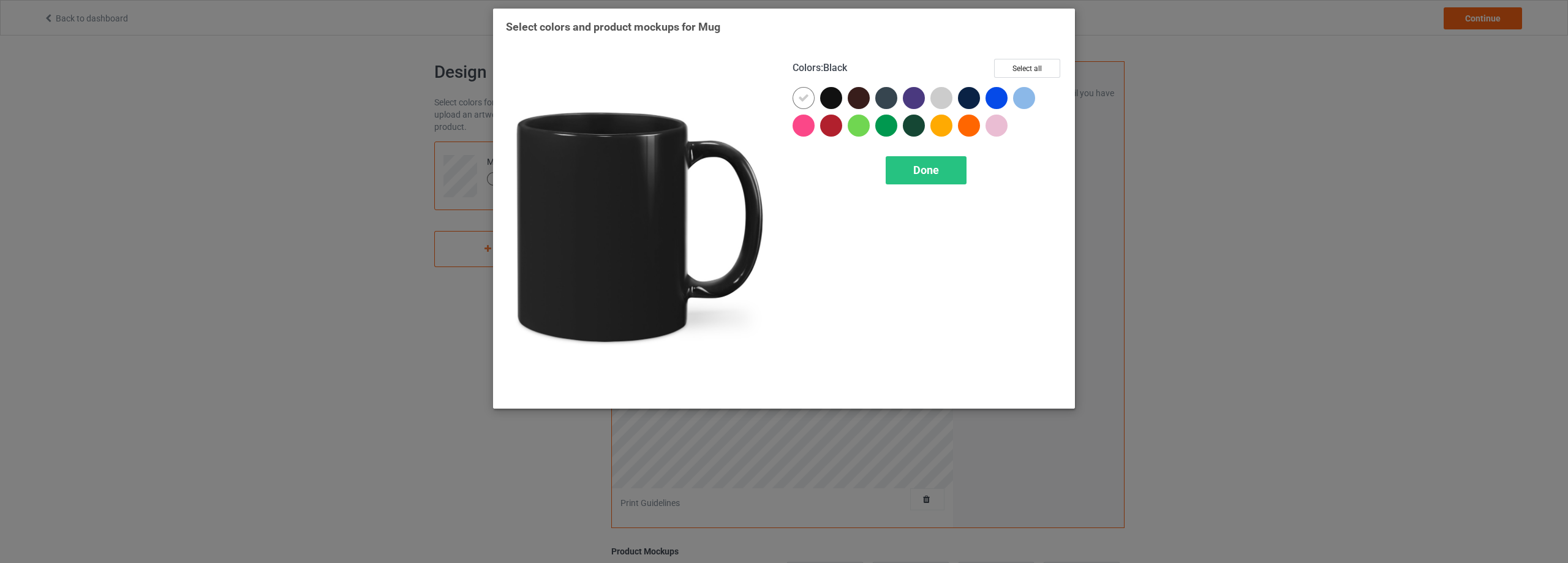
drag, startPoint x: 835, startPoint y: 97, endPoint x: 823, endPoint y: 98, distance: 12.0
click at [833, 98] on div at bounding box center [831, 98] width 22 height 22
drag, startPoint x: 795, startPoint y: 95, endPoint x: 803, endPoint y: 100, distance: 9.4
click at [795, 95] on div at bounding box center [803, 98] width 22 height 22
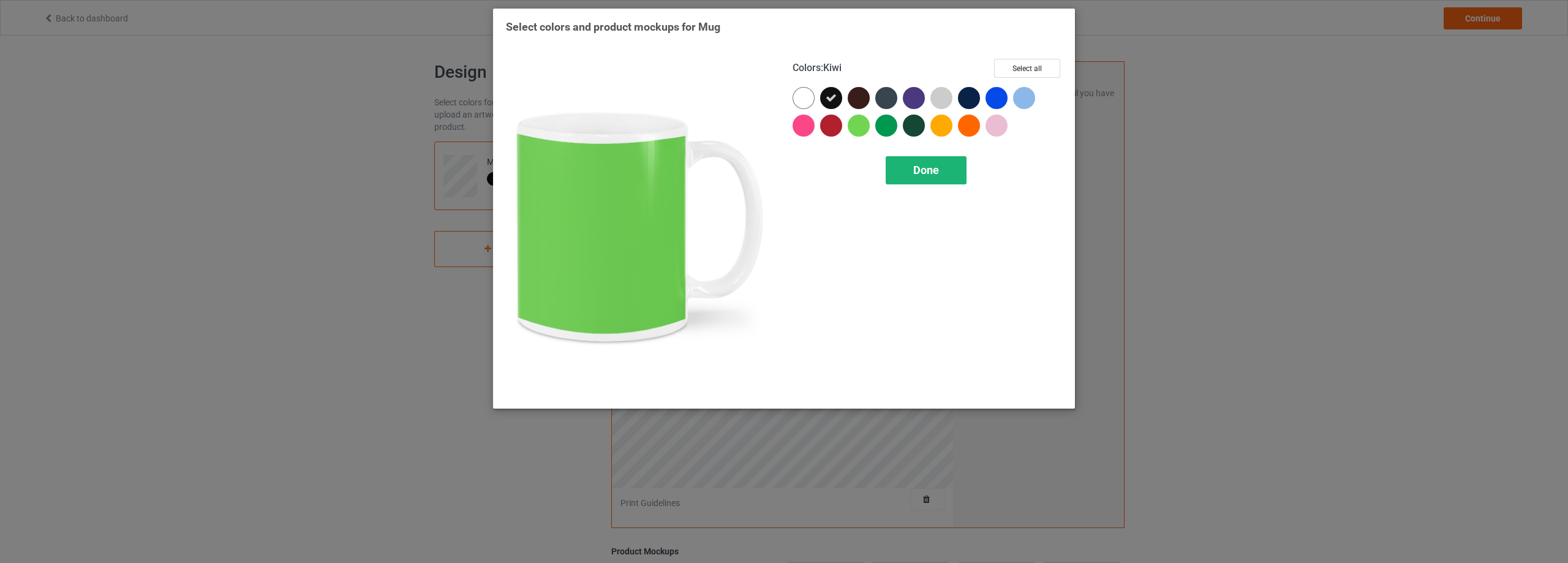
click at [906, 162] on div "Done" at bounding box center [925, 170] width 81 height 28
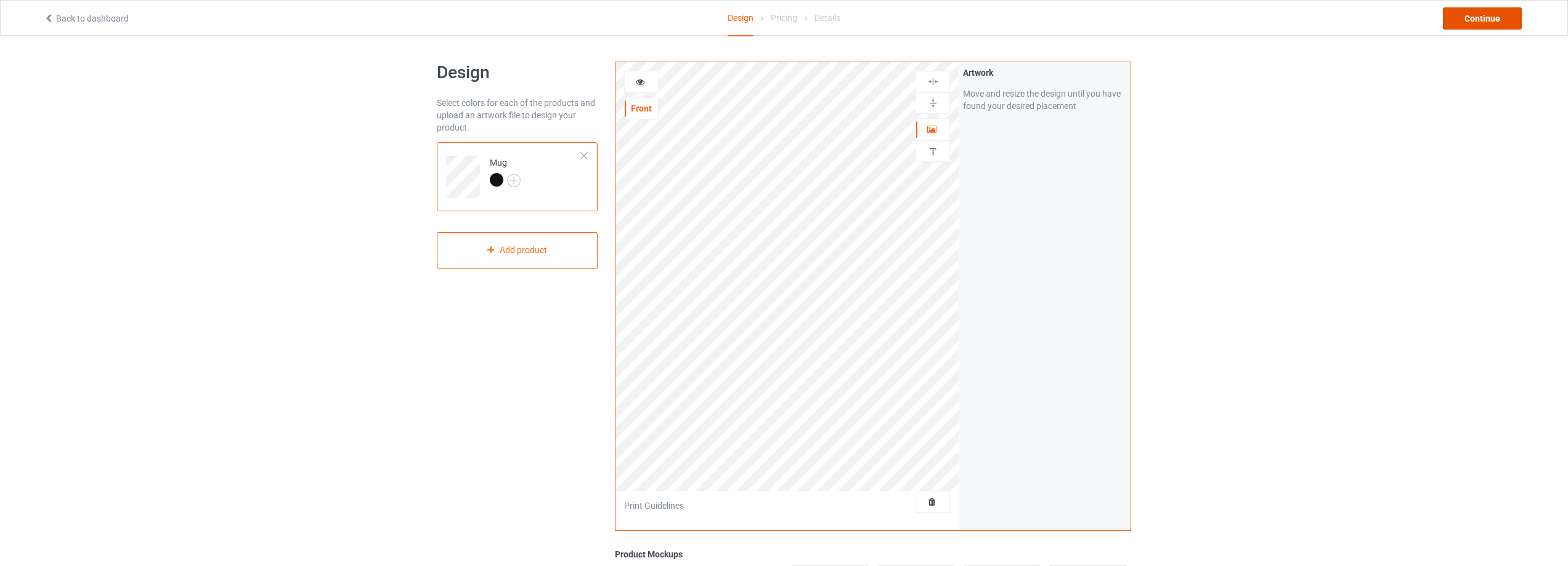
click at [1505, 11] on div "Continue" at bounding box center [1482, 19] width 79 height 22
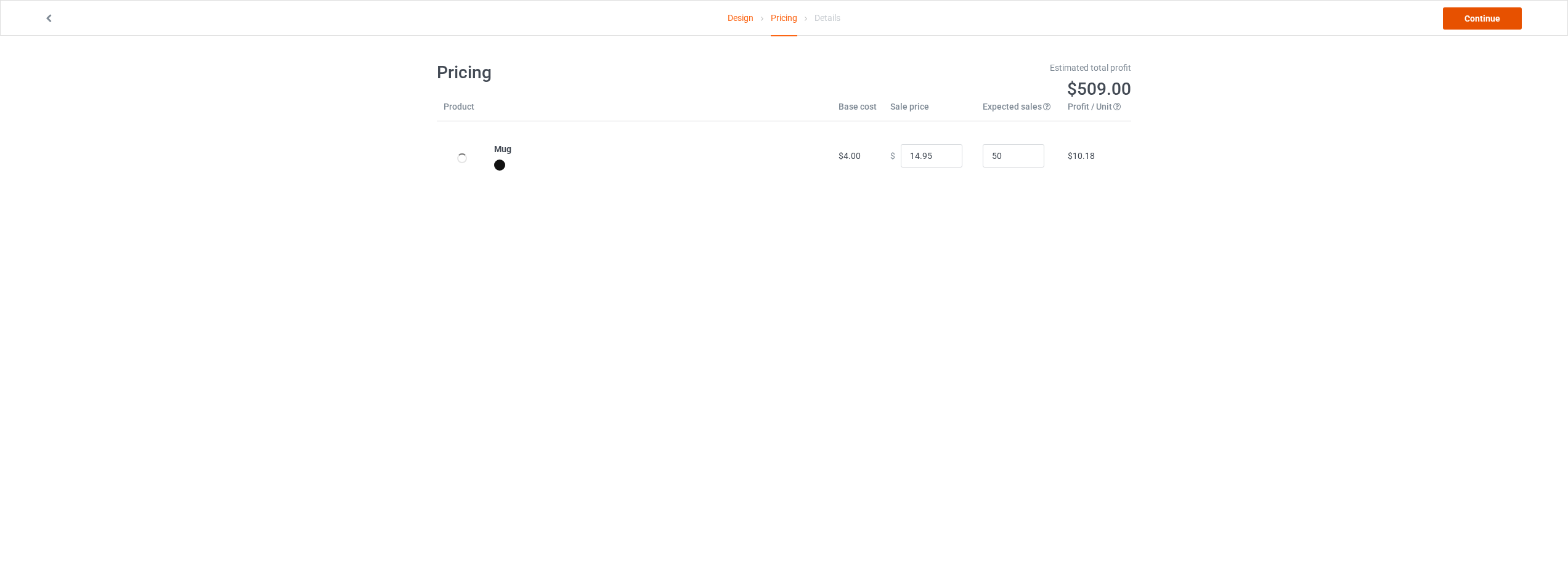
click at [1500, 17] on link "Continue" at bounding box center [1482, 19] width 79 height 22
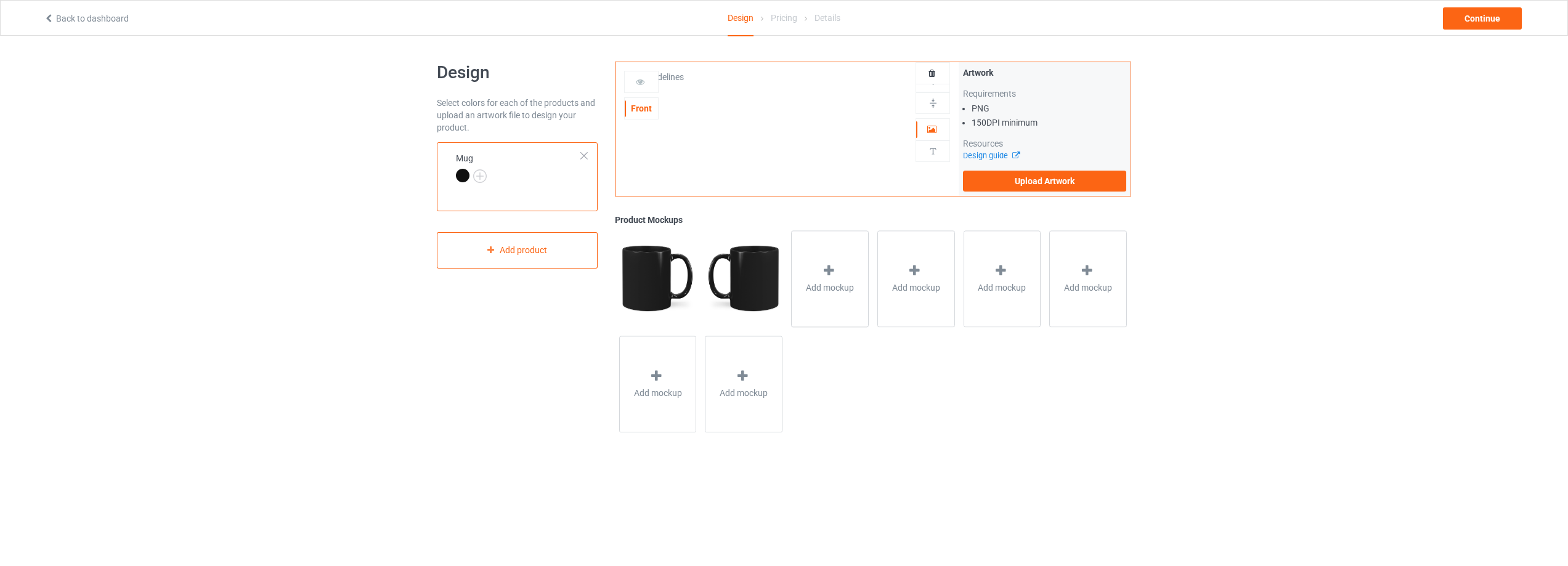
click at [583, 152] on div at bounding box center [584, 156] width 9 height 9
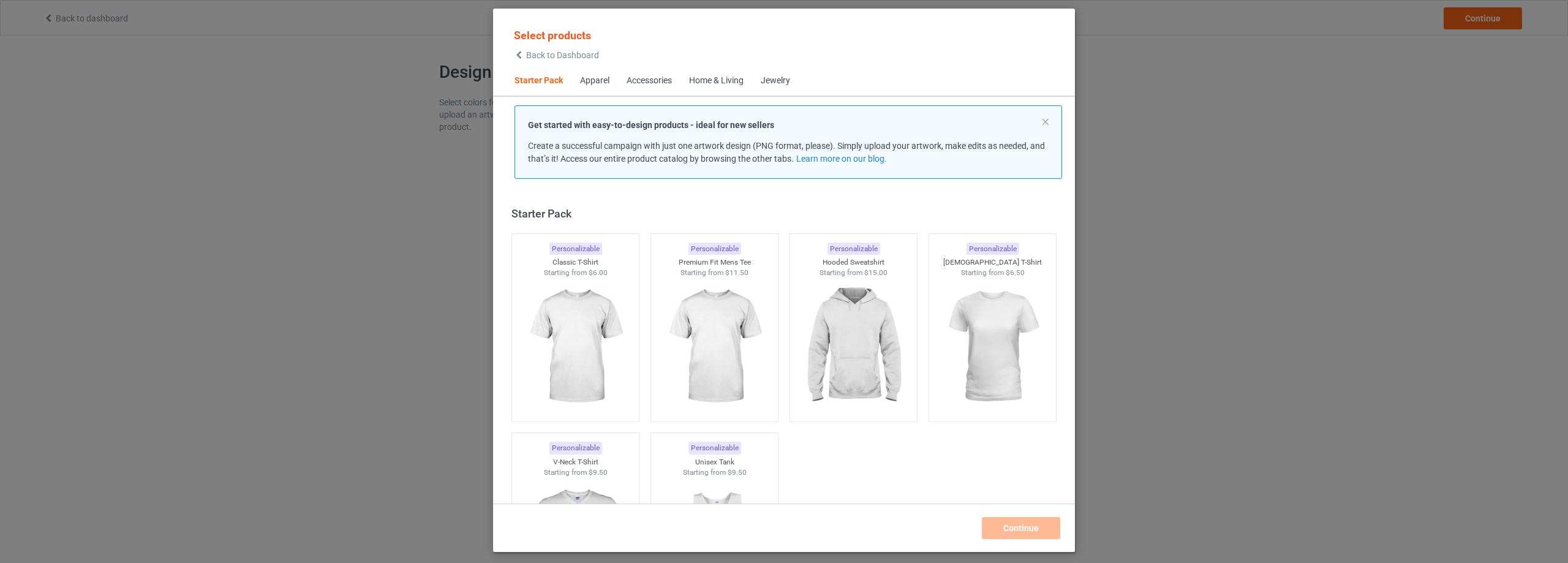
scroll to position [16, 0]
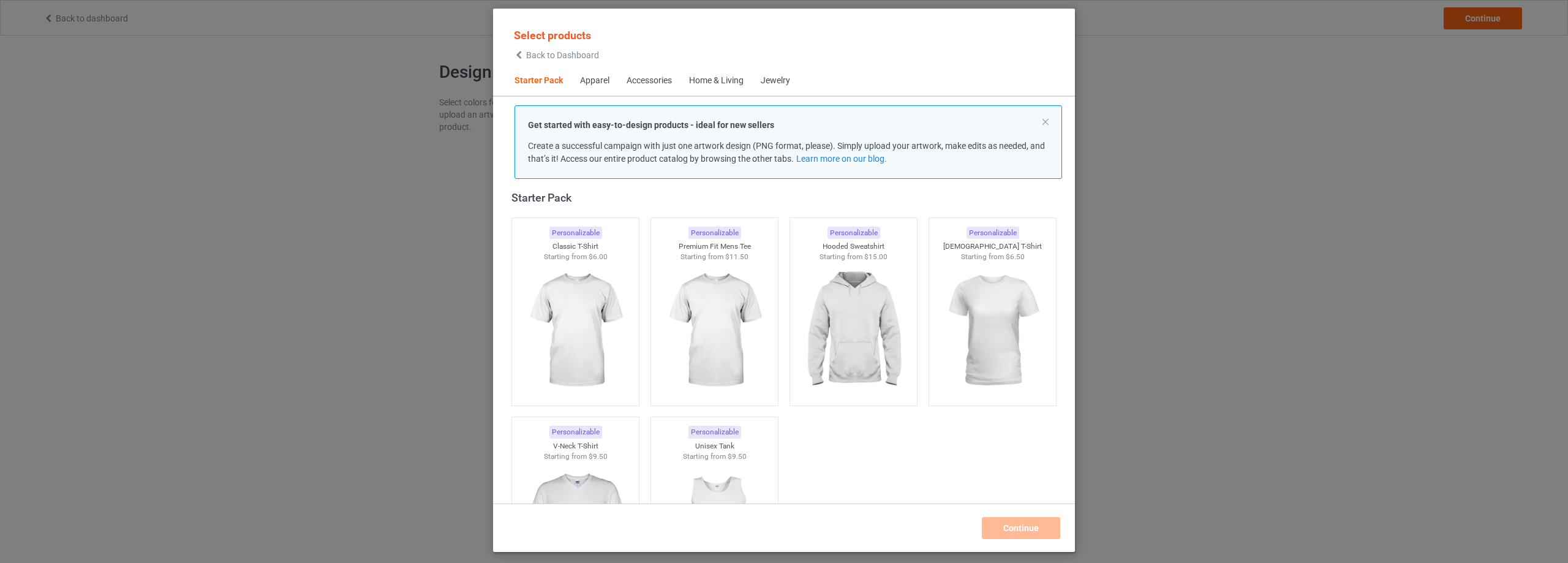
click at [654, 79] on div "Accessories" at bounding box center [649, 81] width 46 height 12
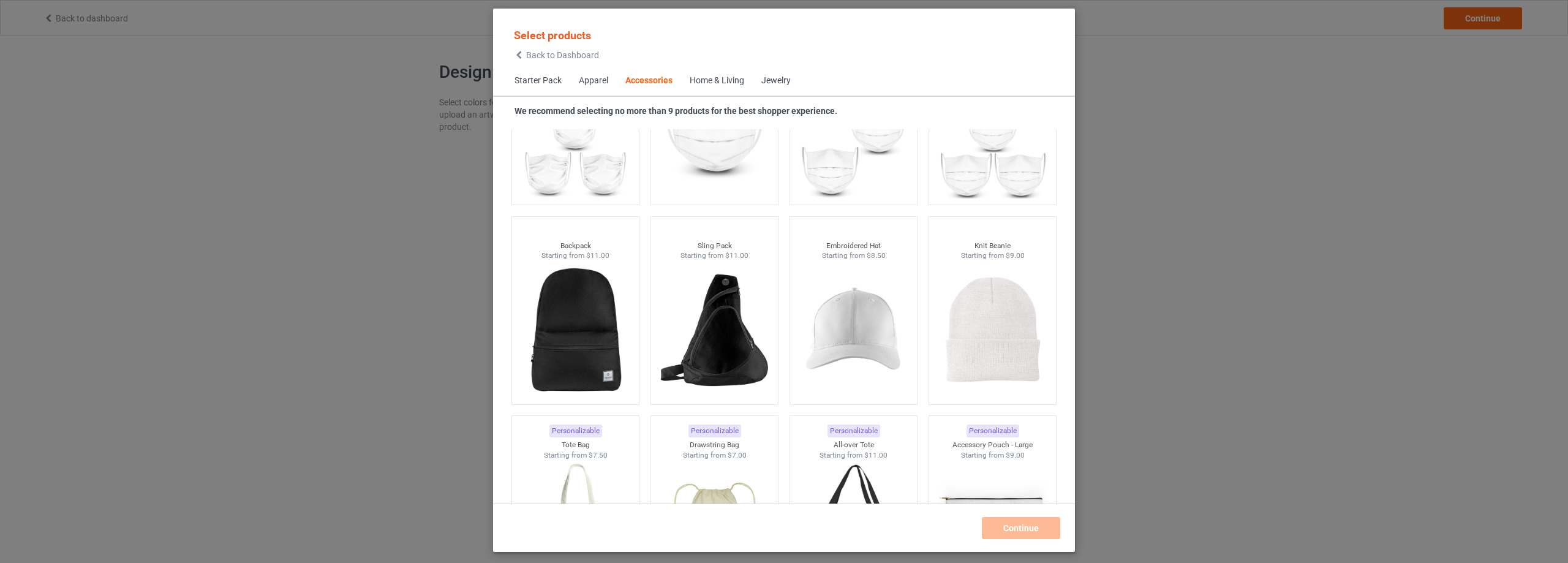
scroll to position [3425, 0]
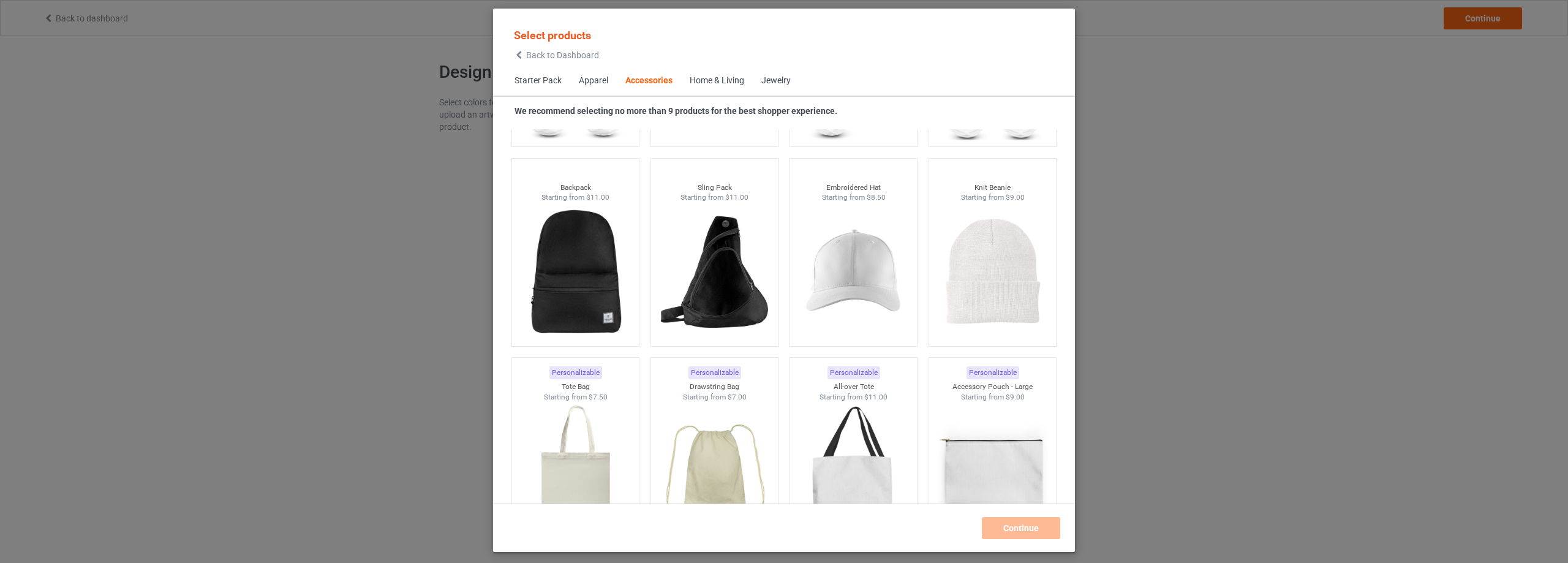
click at [327, 194] on div "Select products Back to Dashboard Starter Pack Apparel Accessories Home & Livin…" at bounding box center [784, 282] width 1568 height 563
